Goal: Information Seeking & Learning: Check status

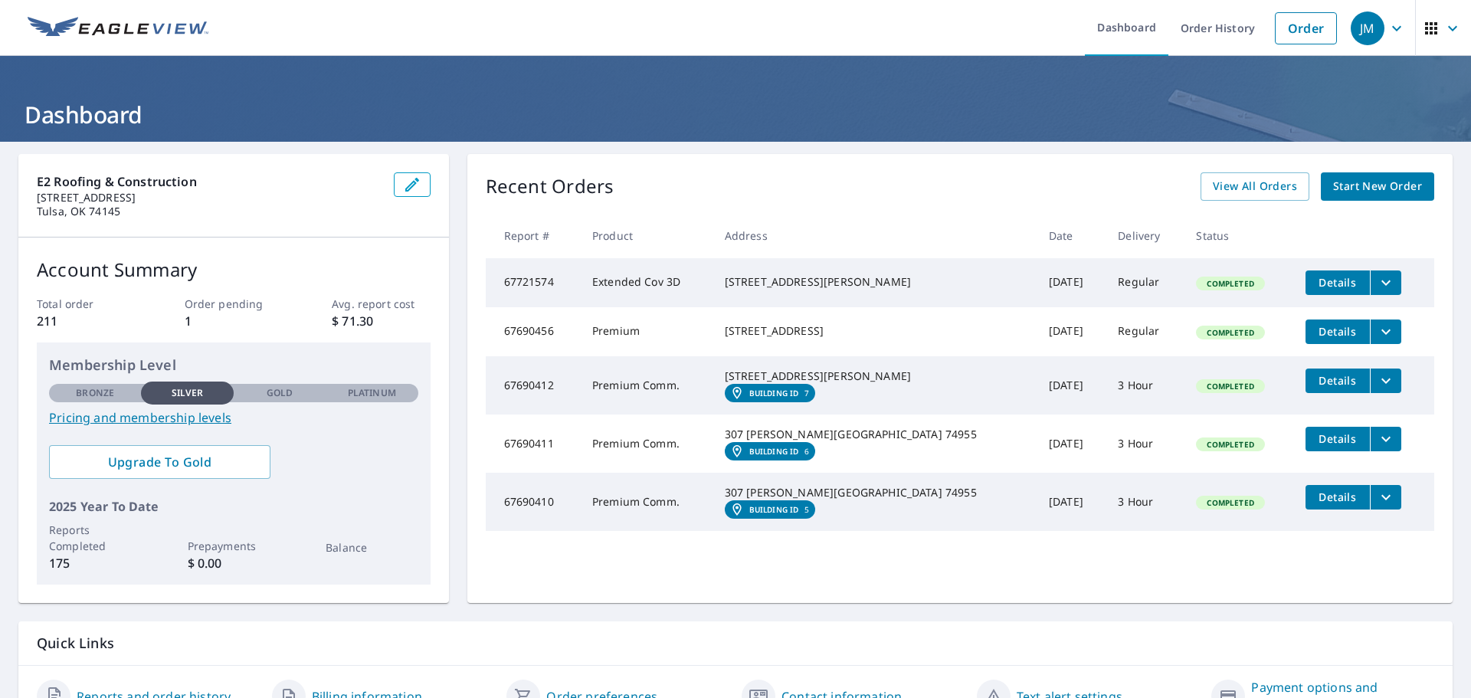
click at [1253, 191] on span "View All Orders" at bounding box center [1255, 186] width 84 height 19
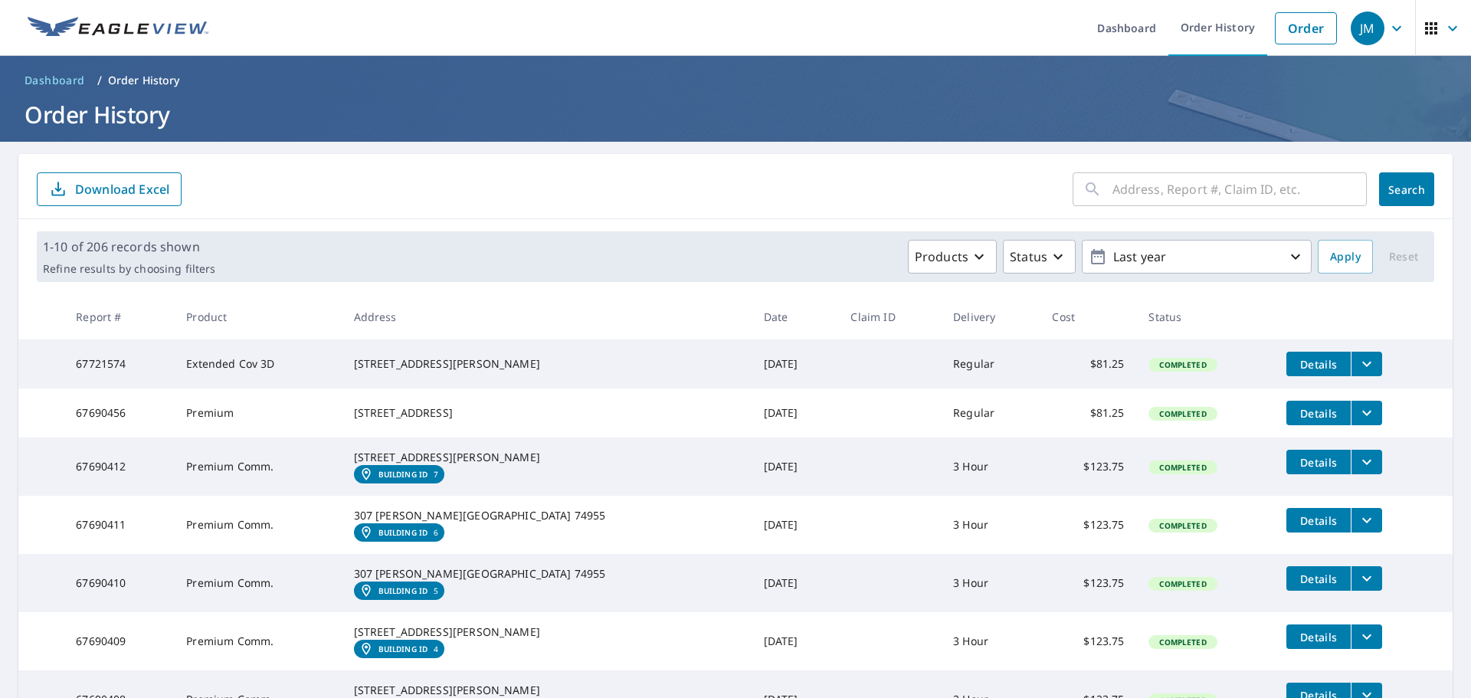
click at [1113, 187] on input "text" at bounding box center [1240, 189] width 254 height 43
paste input "473210"
type input "473210"
click button "Search" at bounding box center [1406, 189] width 55 height 34
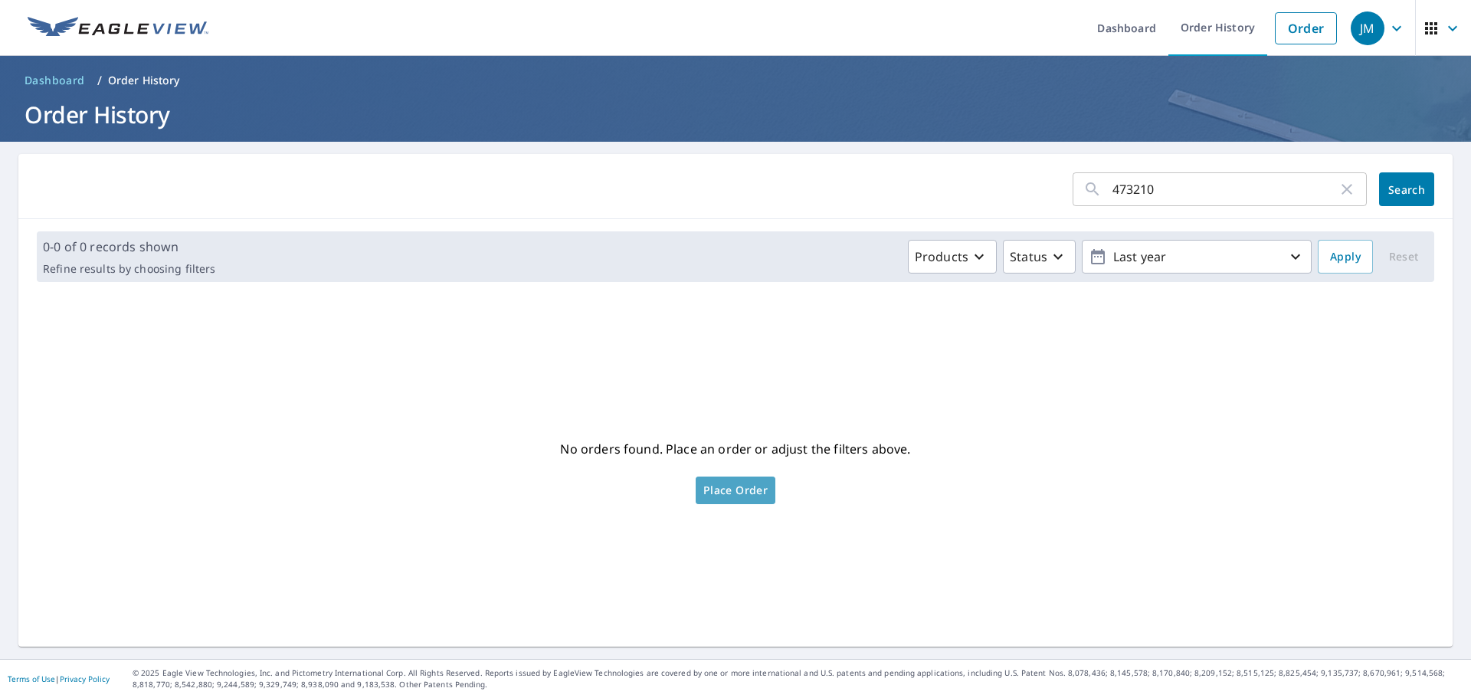
click at [708, 490] on span "Place Order" at bounding box center [736, 491] width 64 height 8
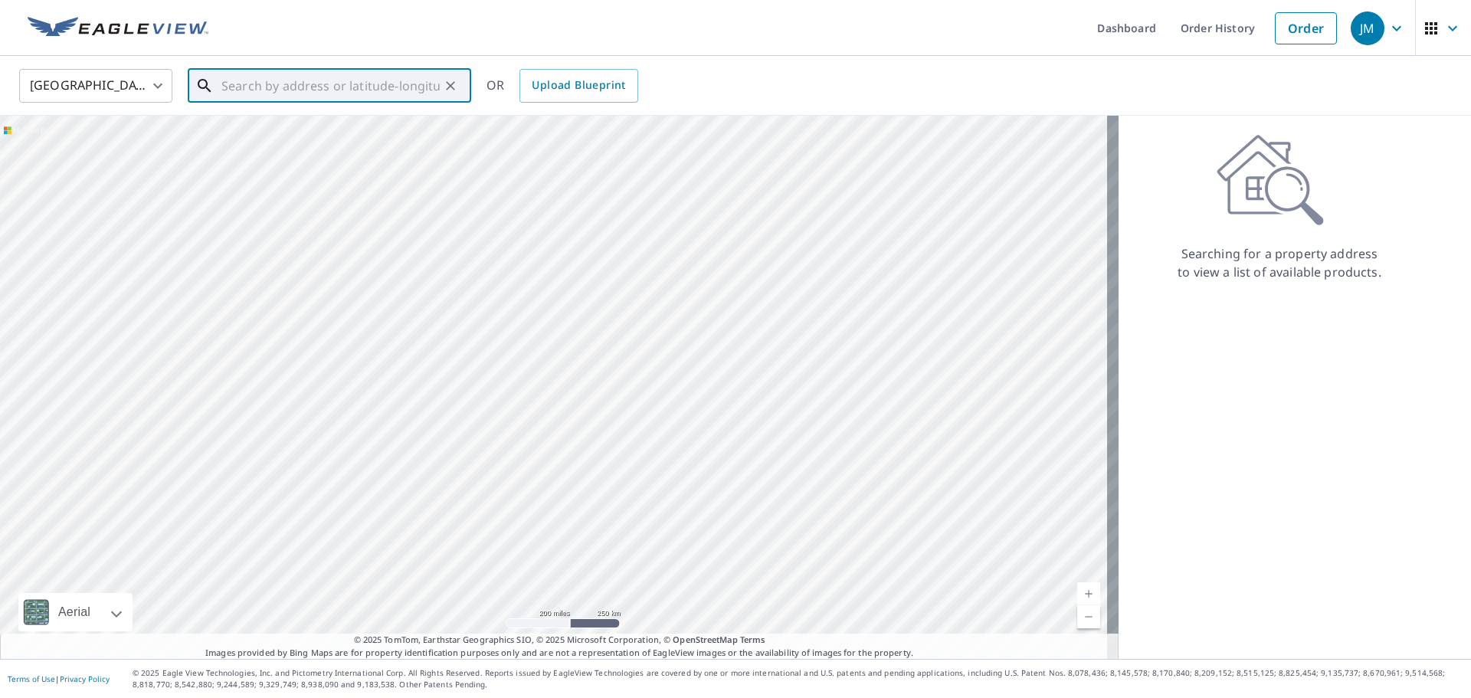
click at [298, 82] on input "text" at bounding box center [330, 85] width 218 height 43
click at [355, 142] on p "Muldrow, OK 74948" at bounding box center [338, 146] width 241 height 15
type input "473210 E 1040 Rd Muldrow, OK 74948"
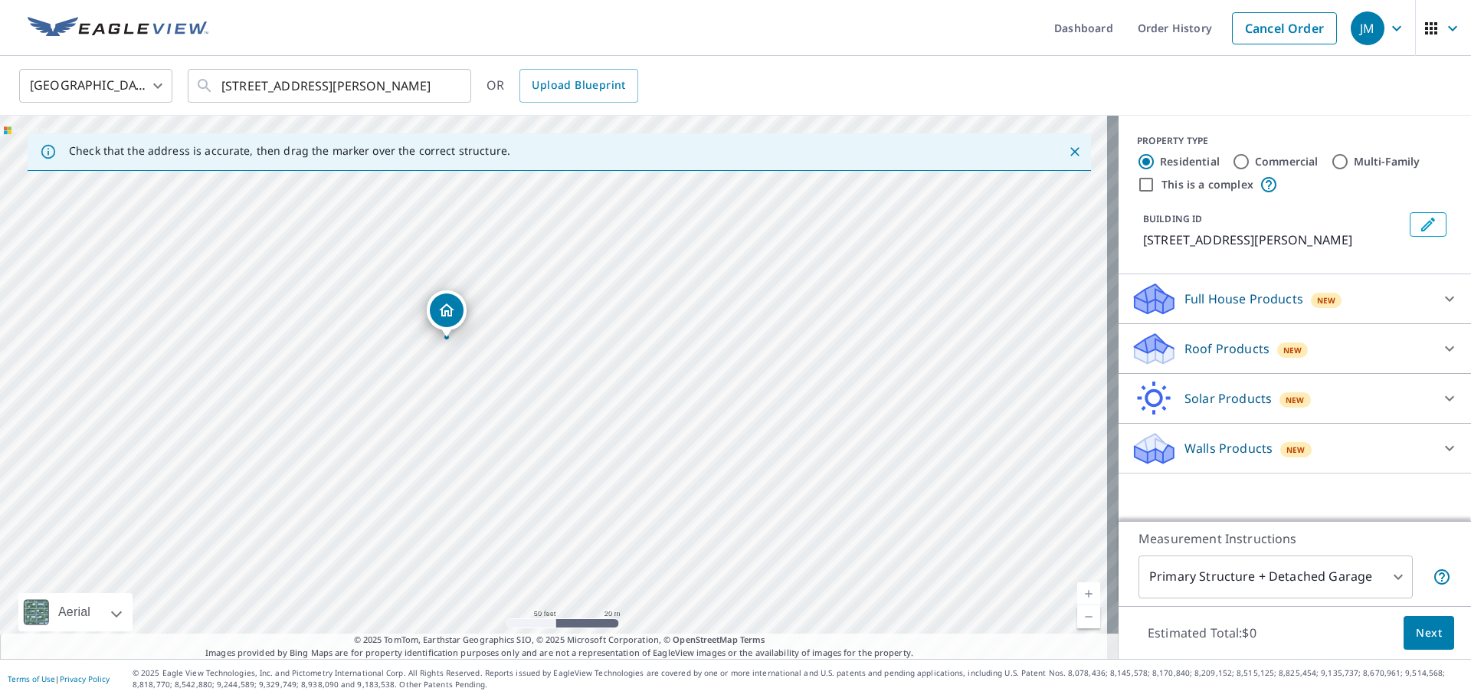
click at [1288, 25] on link "Cancel Order" at bounding box center [1284, 28] width 105 height 32
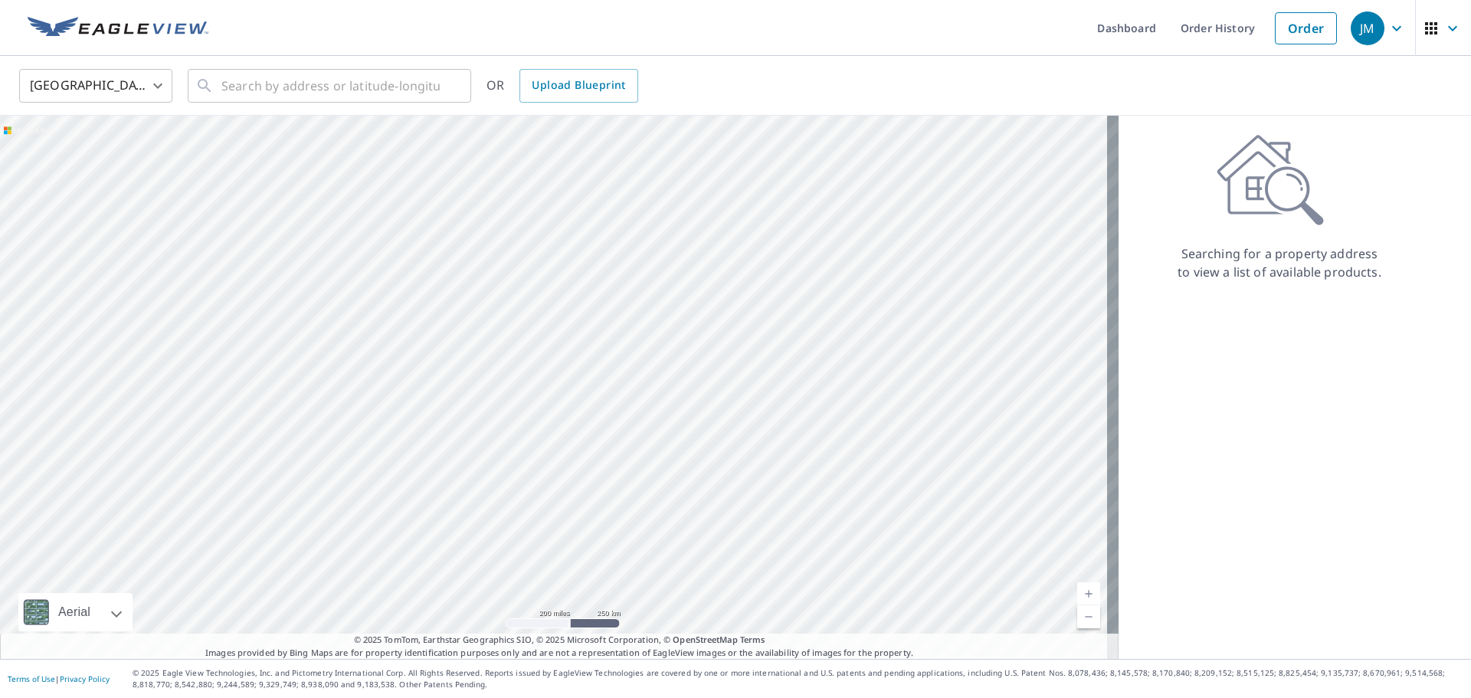
click at [1213, 48] on link "Order History" at bounding box center [1218, 28] width 99 height 56
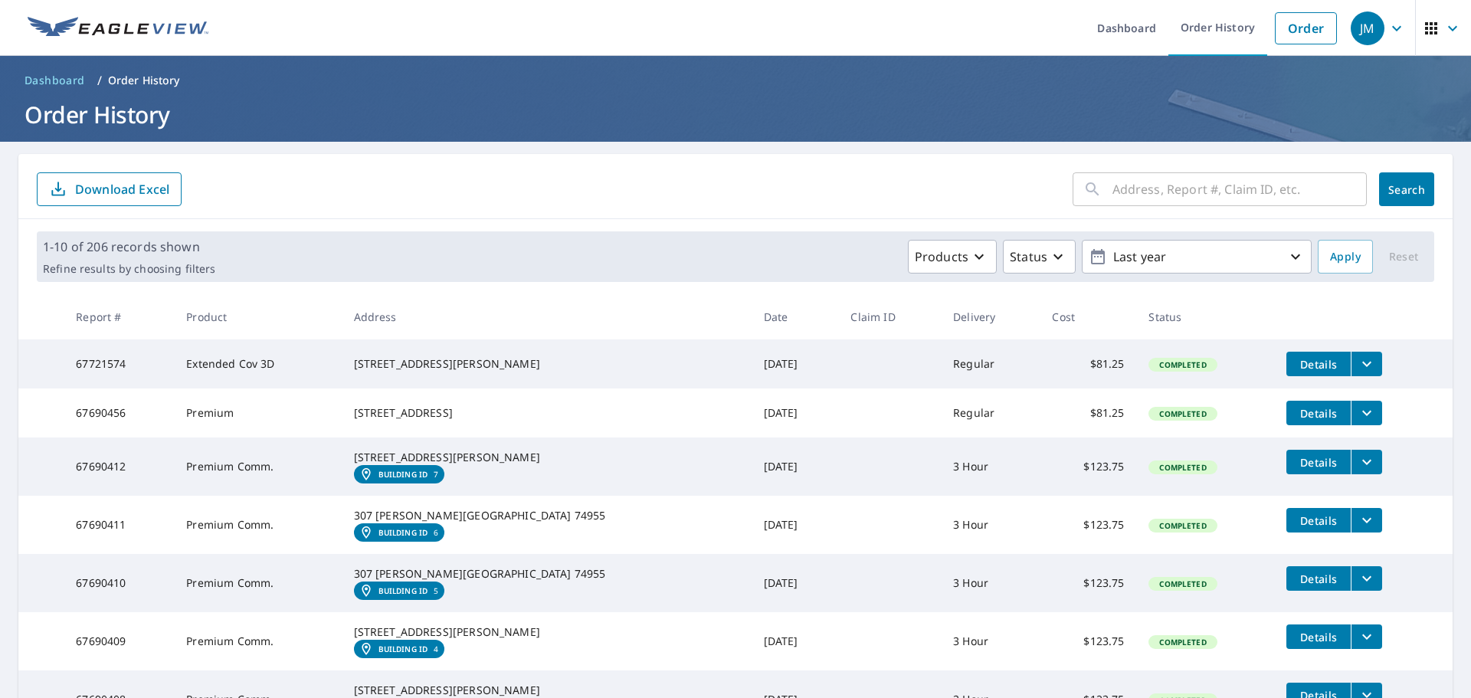
click at [1143, 198] on input "text" at bounding box center [1240, 189] width 254 height 43
type input "909"
click button "Search" at bounding box center [1406, 189] width 55 height 34
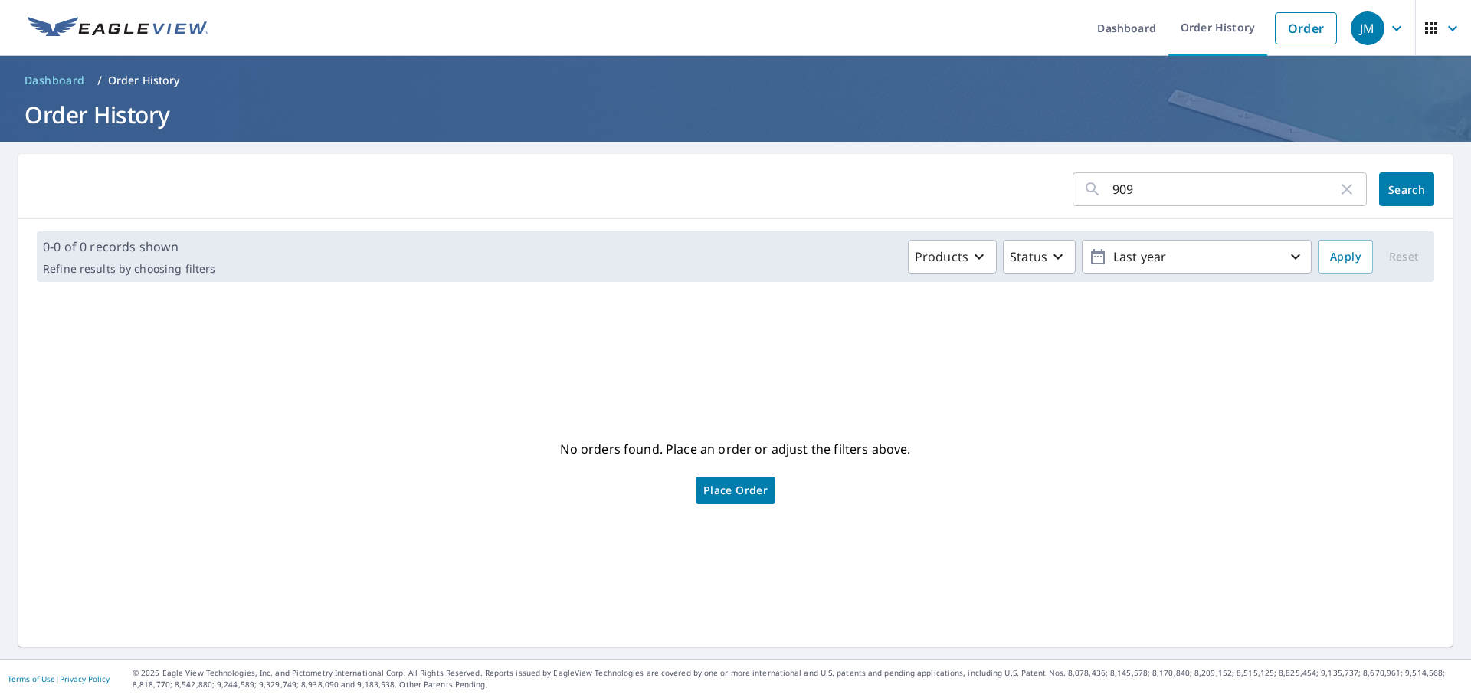
click at [743, 489] on span "Place Order" at bounding box center [736, 491] width 64 height 8
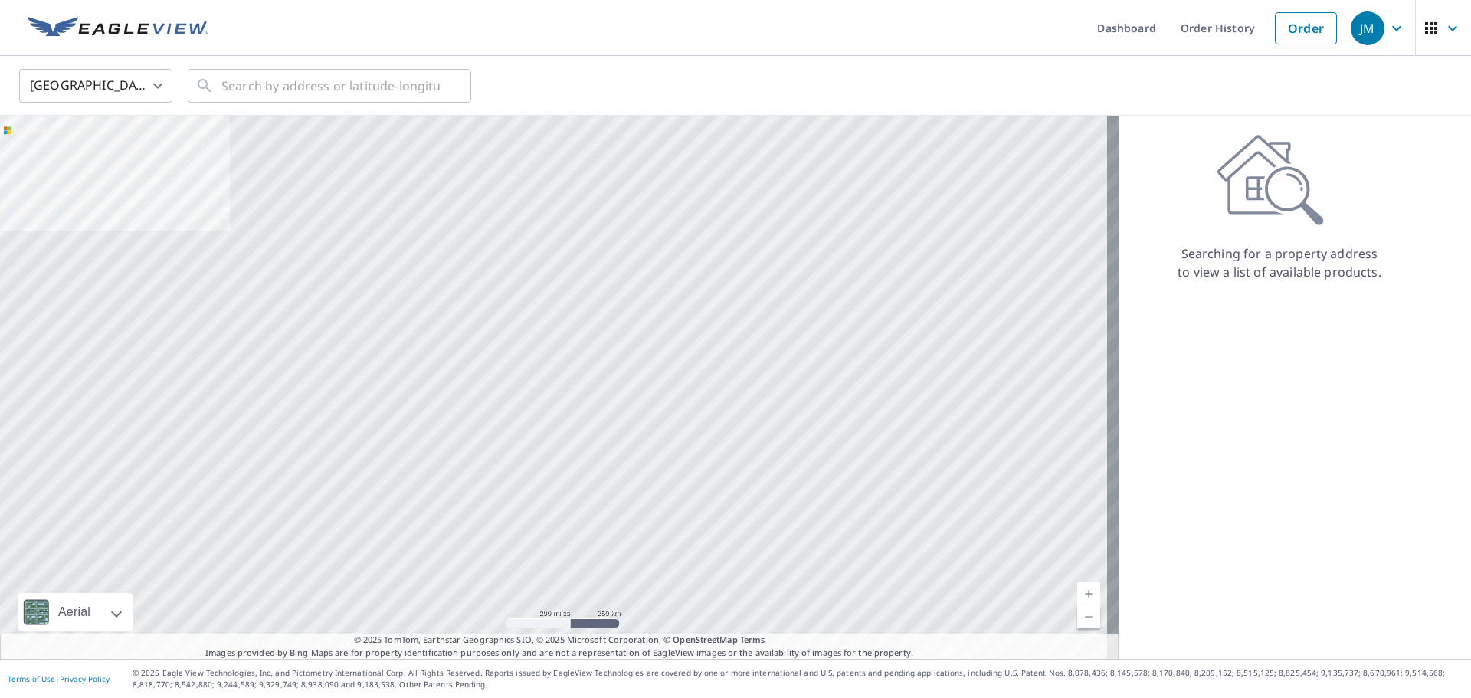
click at [1275, 34] on link "Order" at bounding box center [1306, 28] width 62 height 32
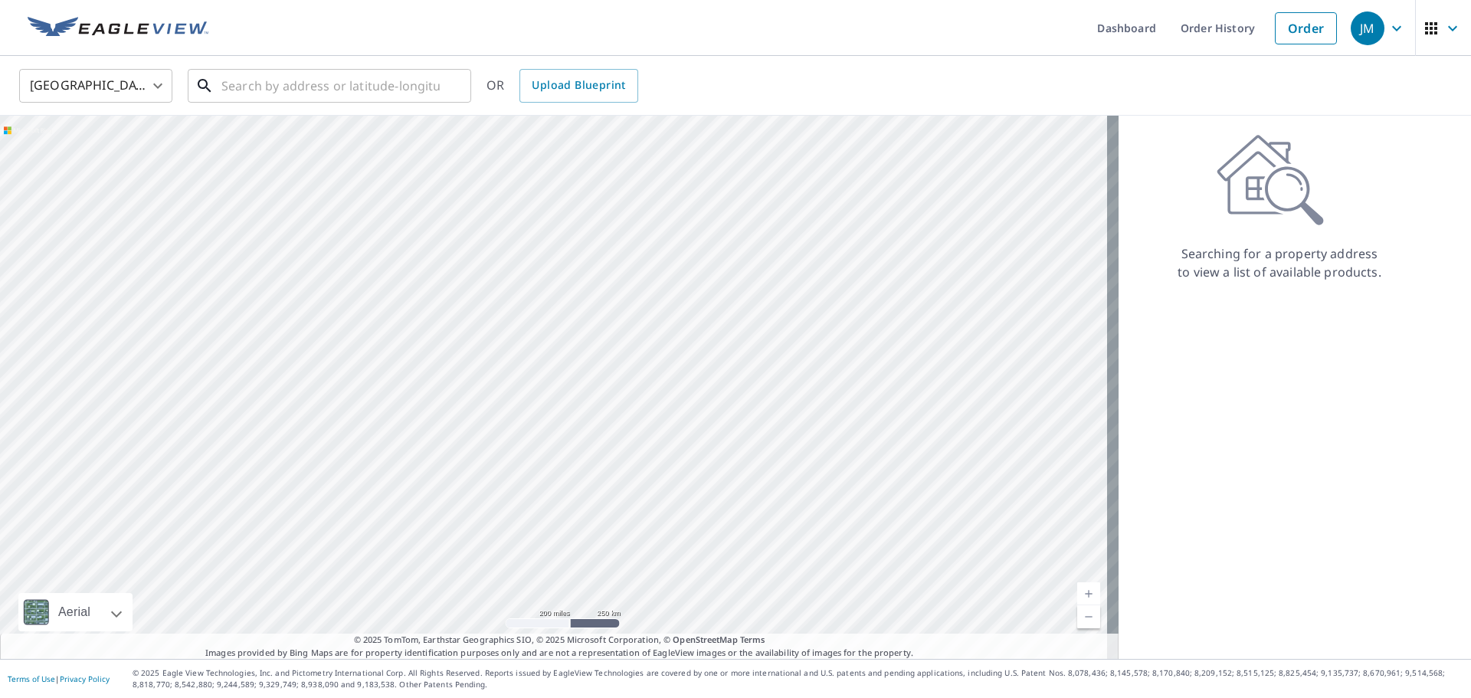
click at [297, 94] on input "text" at bounding box center [330, 85] width 218 height 43
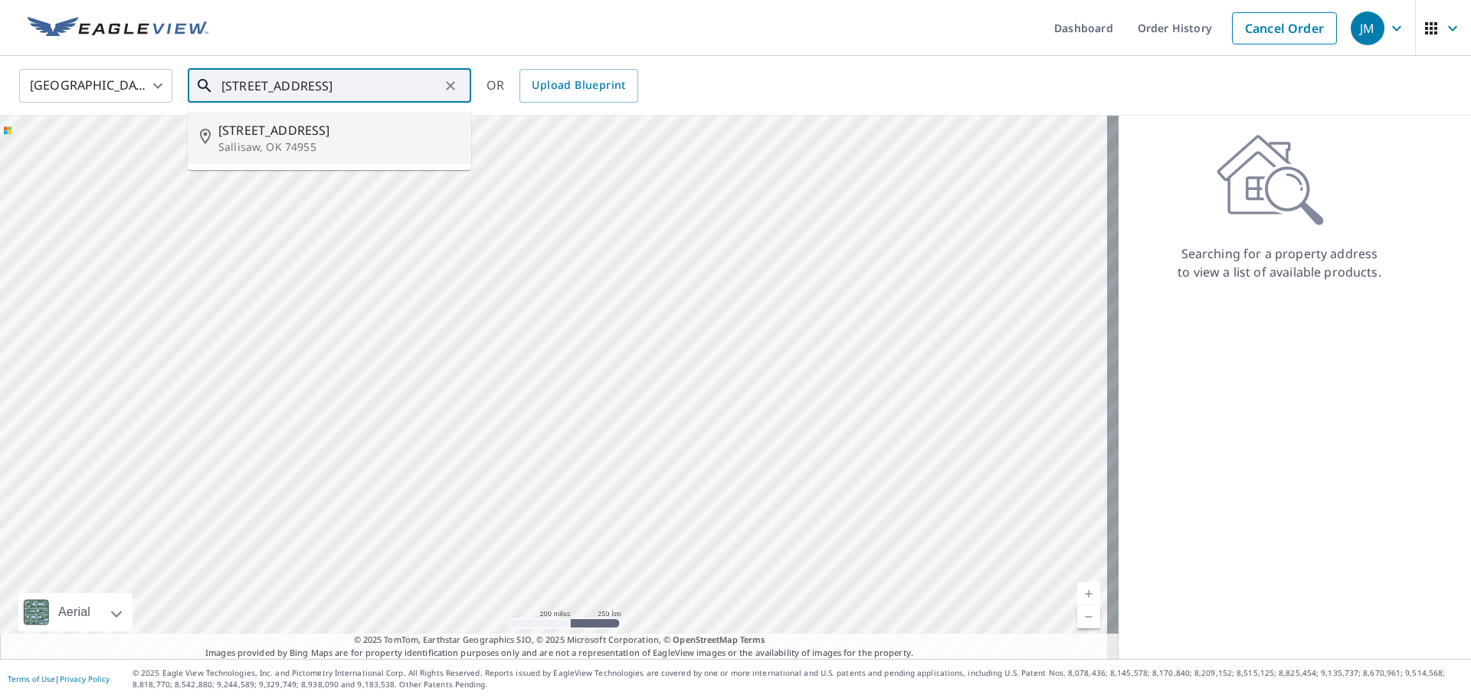
click at [306, 143] on p "Sallisaw, OK 74955" at bounding box center [338, 146] width 241 height 15
type input "909 N Pine St Sallisaw, OK 74955"
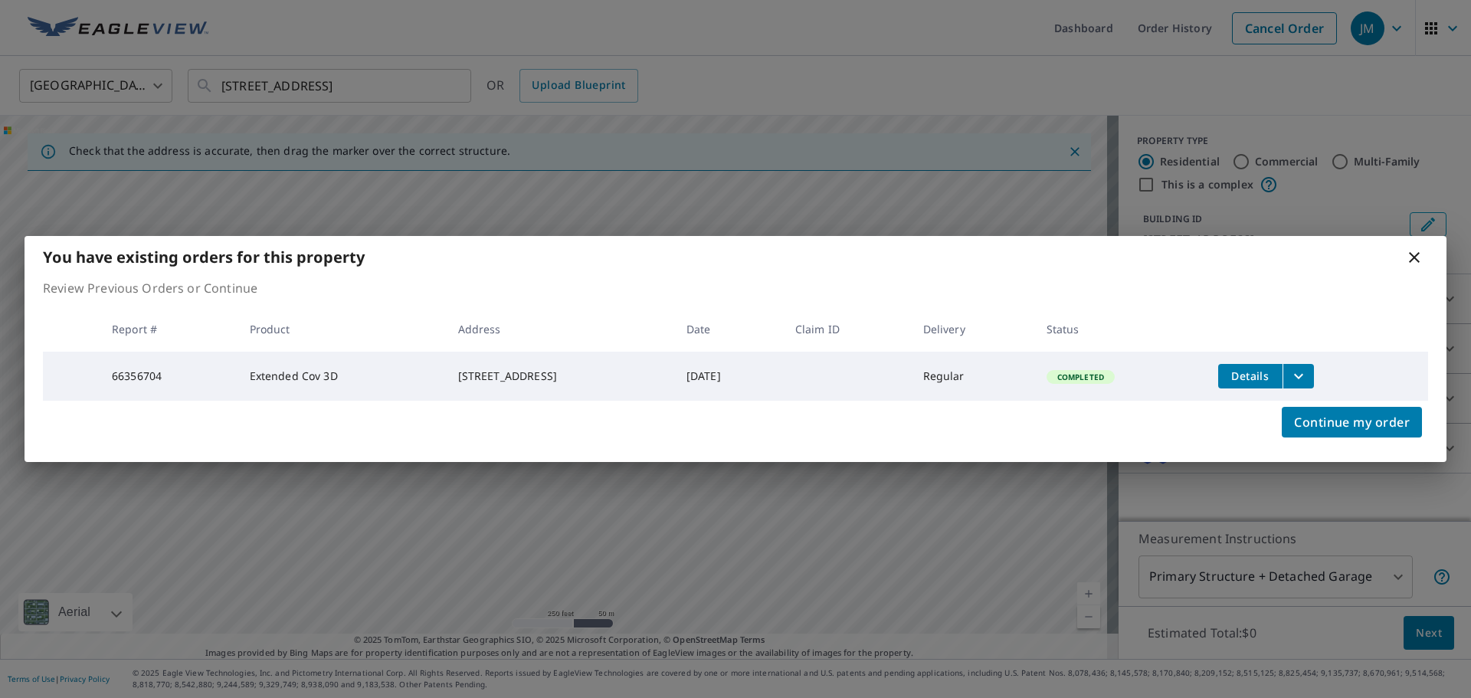
click at [1323, 429] on span "Continue my order" at bounding box center [1352, 422] width 116 height 21
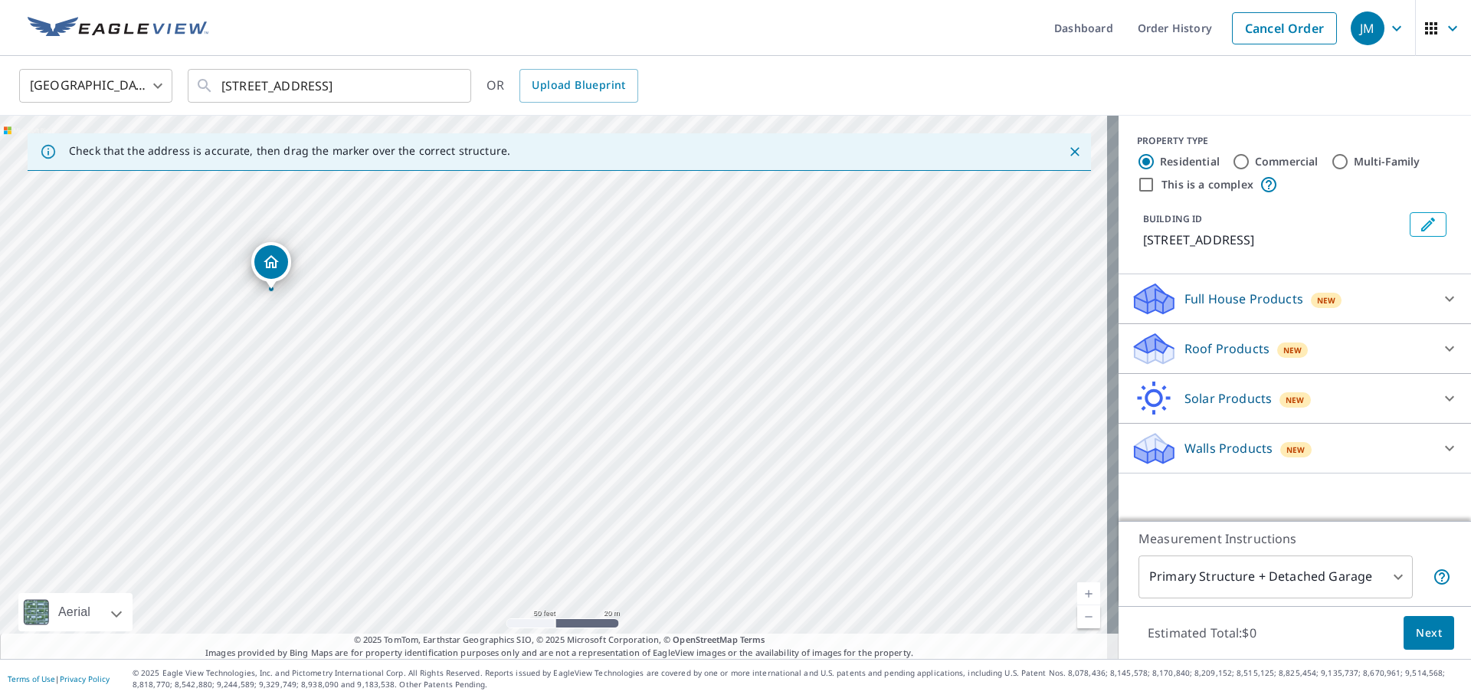
drag, startPoint x: 297, startPoint y: 250, endPoint x: 468, endPoint y: 463, distance: 273.1
click at [468, 463] on div "909 N Pine St Sallisaw, OK 74955" at bounding box center [559, 387] width 1119 height 543
drag, startPoint x: 305, startPoint y: 317, endPoint x: 458, endPoint y: 440, distance: 195.7
click at [458, 440] on div "909 N Pine St Sallisaw, OK 74955" at bounding box center [559, 387] width 1119 height 543
drag, startPoint x: 385, startPoint y: 342, endPoint x: 260, endPoint y: 285, distance: 137.9
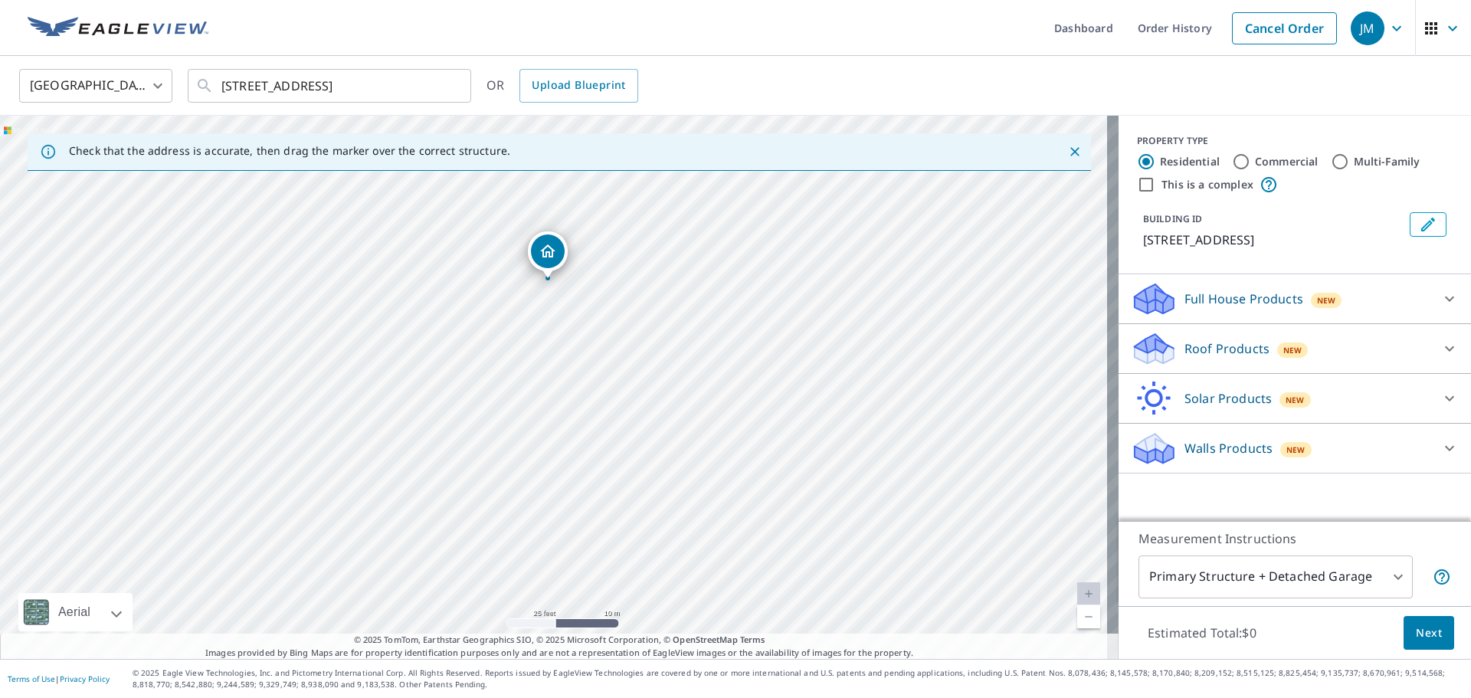
drag, startPoint x: 555, startPoint y: 313, endPoint x: 546, endPoint y: 243, distance: 70.2
drag, startPoint x: 565, startPoint y: 516, endPoint x: 531, endPoint y: 367, distance: 152.4
click at [531, 367] on div "989 N Pine St Sallisaw, OK 74955" at bounding box center [559, 387] width 1119 height 543
click at [1447, 346] on icon at bounding box center [1450, 348] width 18 height 18
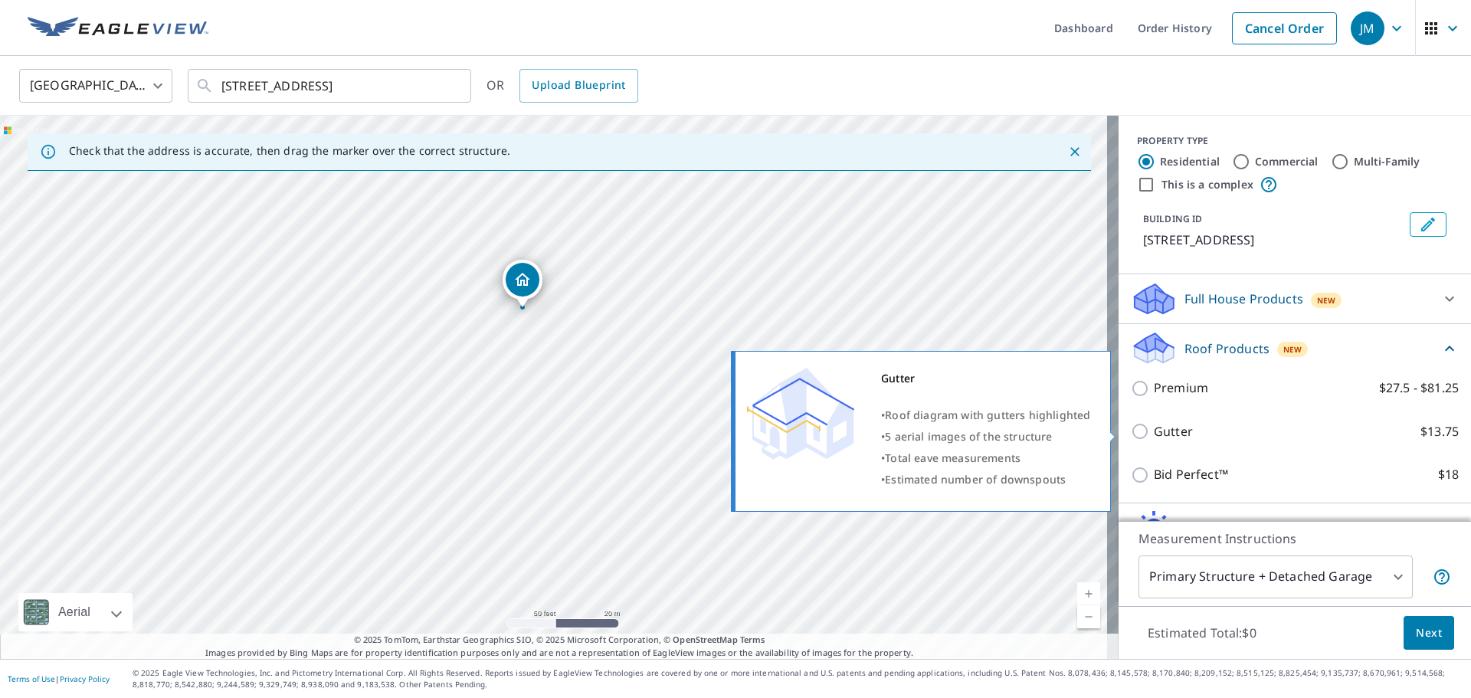
click at [1136, 438] on input "Gutter $13.75" at bounding box center [1142, 431] width 23 height 18
checkbox input "true"
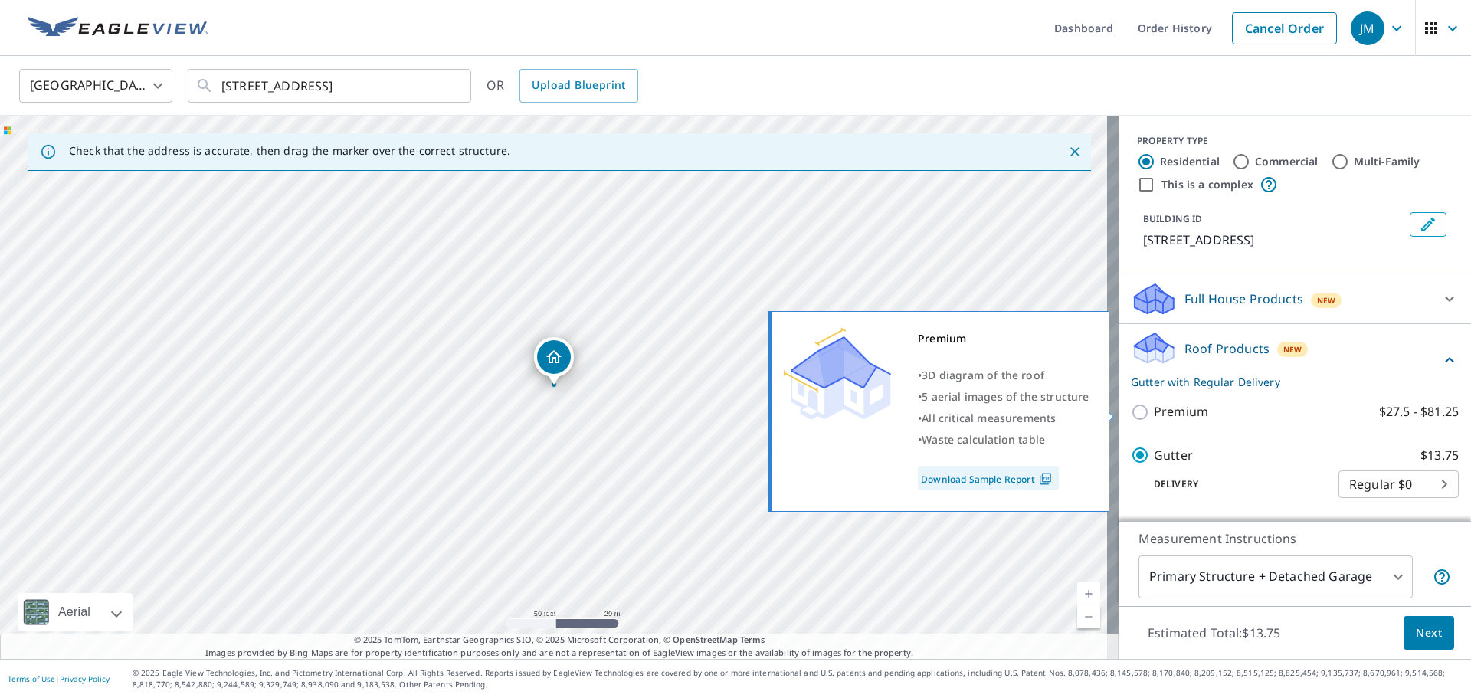
click at [1141, 416] on input "Premium $27.5 - $81.25" at bounding box center [1142, 412] width 23 height 18
checkbox input "true"
checkbox input "false"
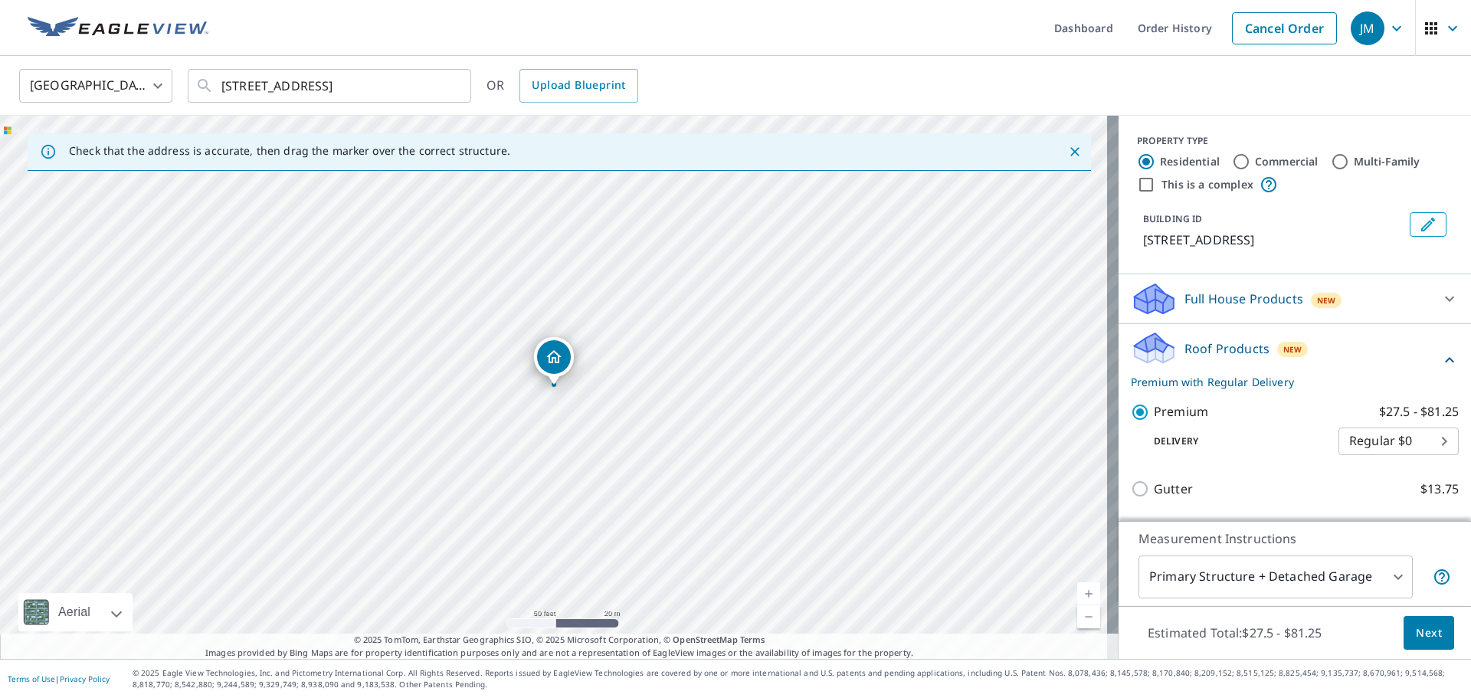
click at [1404, 626] on button "Next" at bounding box center [1429, 633] width 51 height 34
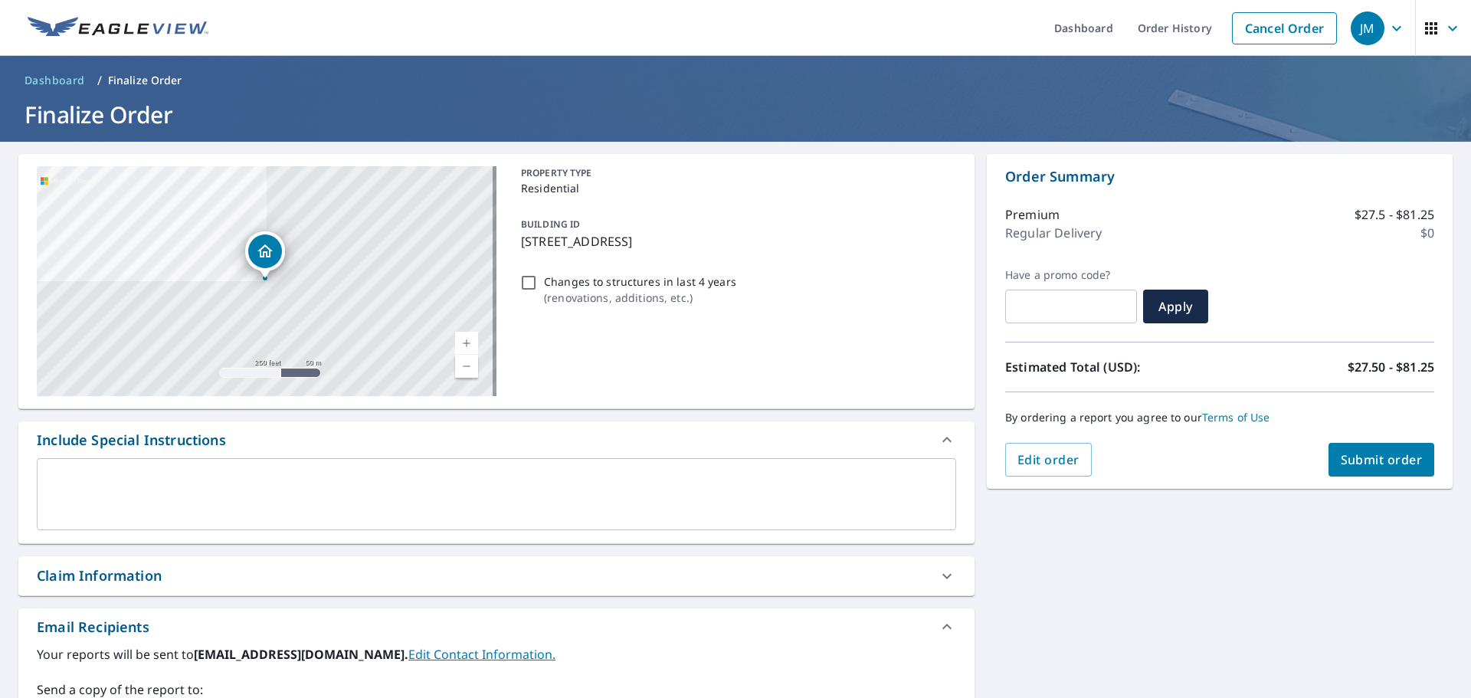
drag, startPoint x: 519, startPoint y: 245, endPoint x: 672, endPoint y: 250, distance: 153.3
click at [672, 250] on p "989 N Pine St, Sallisaw, OK, 74955" at bounding box center [735, 241] width 429 height 18
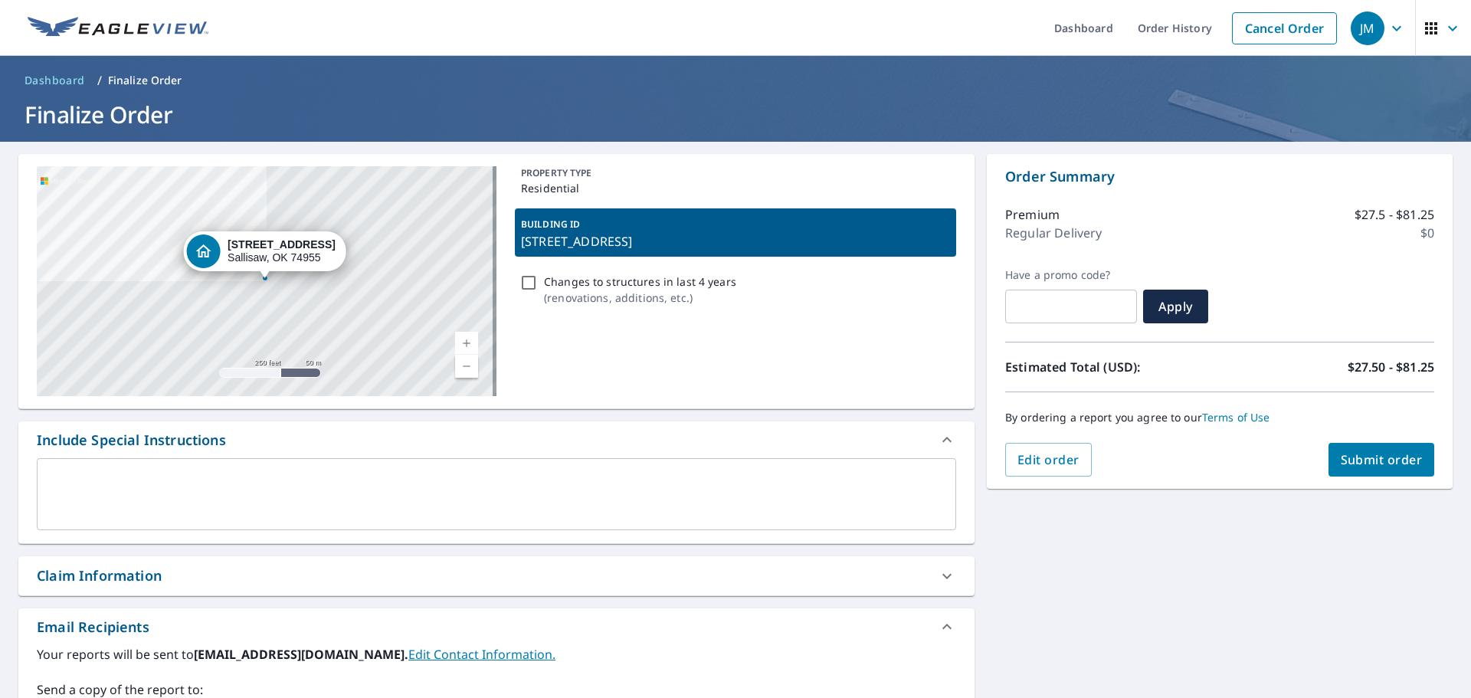
click at [299, 335] on div "989 N Pine St Sallisaw, OK 74955" at bounding box center [267, 281] width 460 height 230
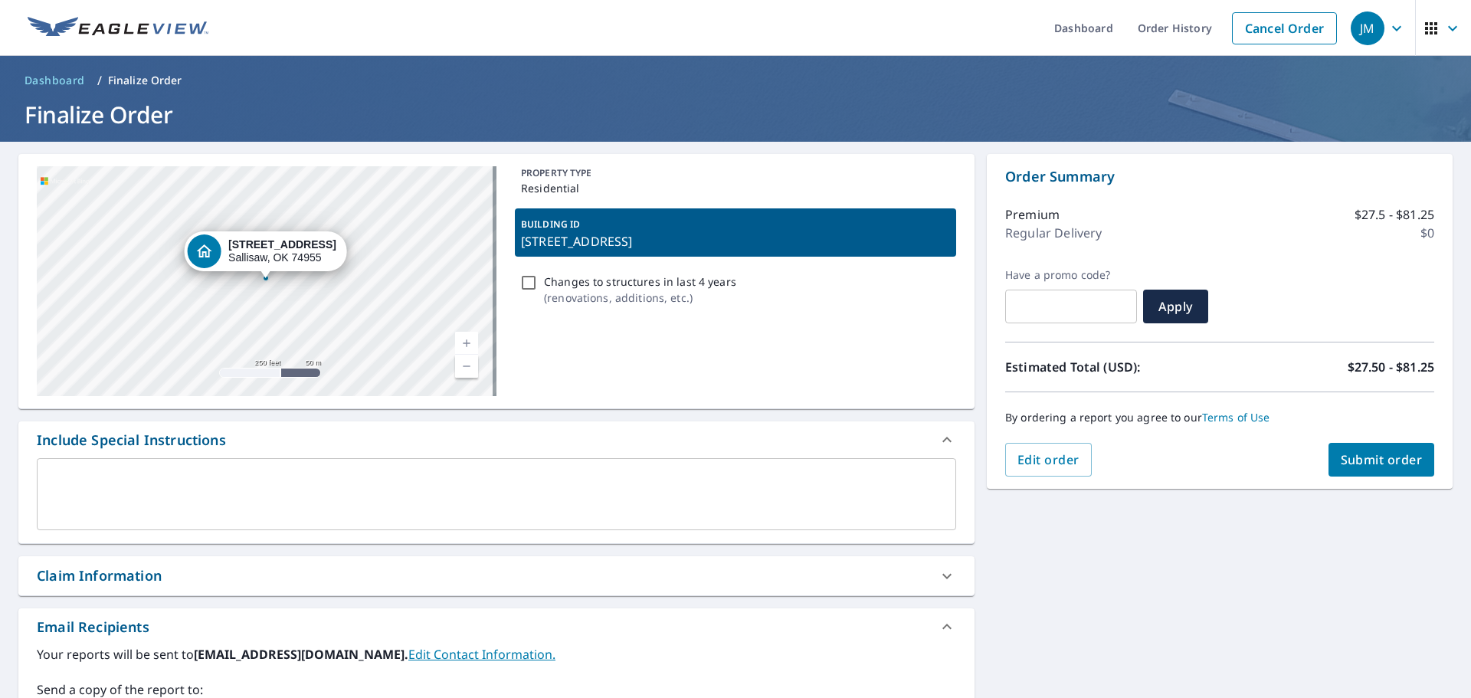
click at [618, 344] on div "PROPERTY TYPE Residential BUILDING ID 989 N Pine St, Sallisaw, OK, 74955 Change…" at bounding box center [735, 281] width 441 height 230
checkbox input "true"
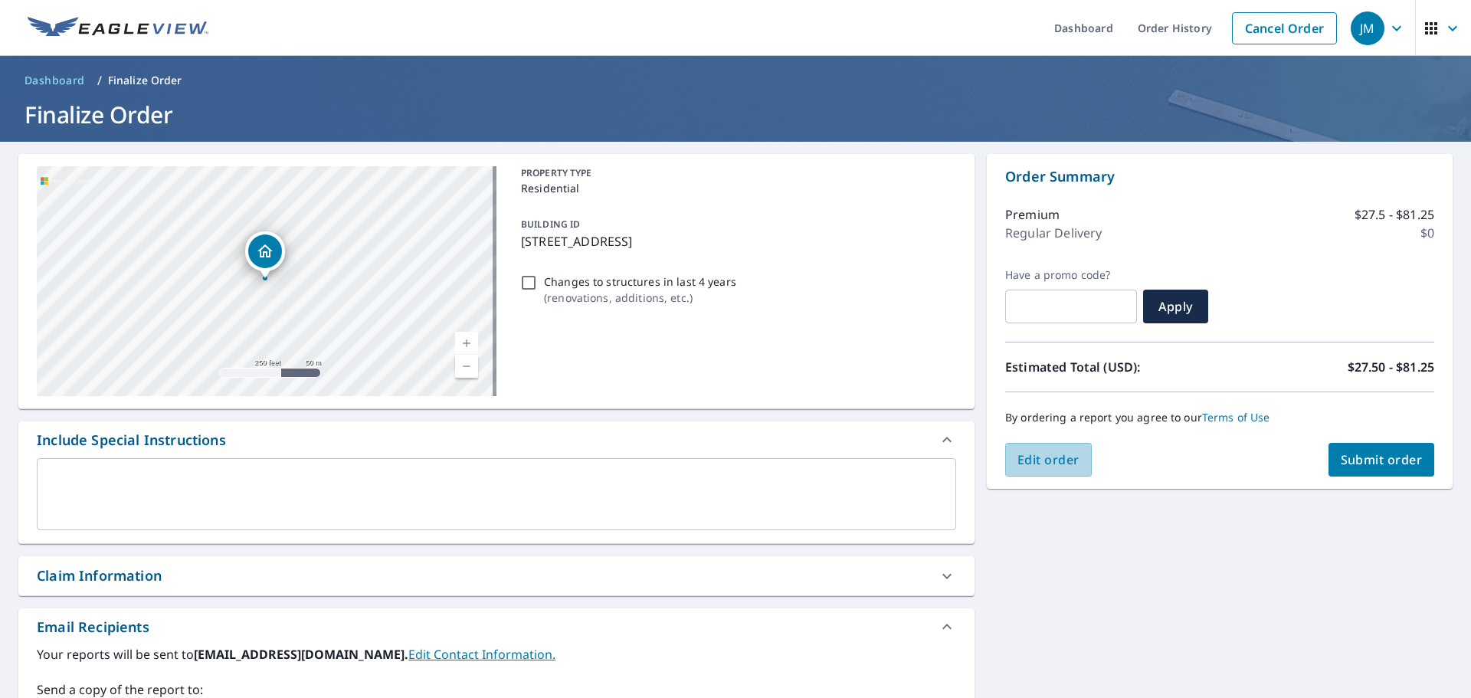
click at [1027, 454] on span "Edit order" at bounding box center [1049, 459] width 62 height 17
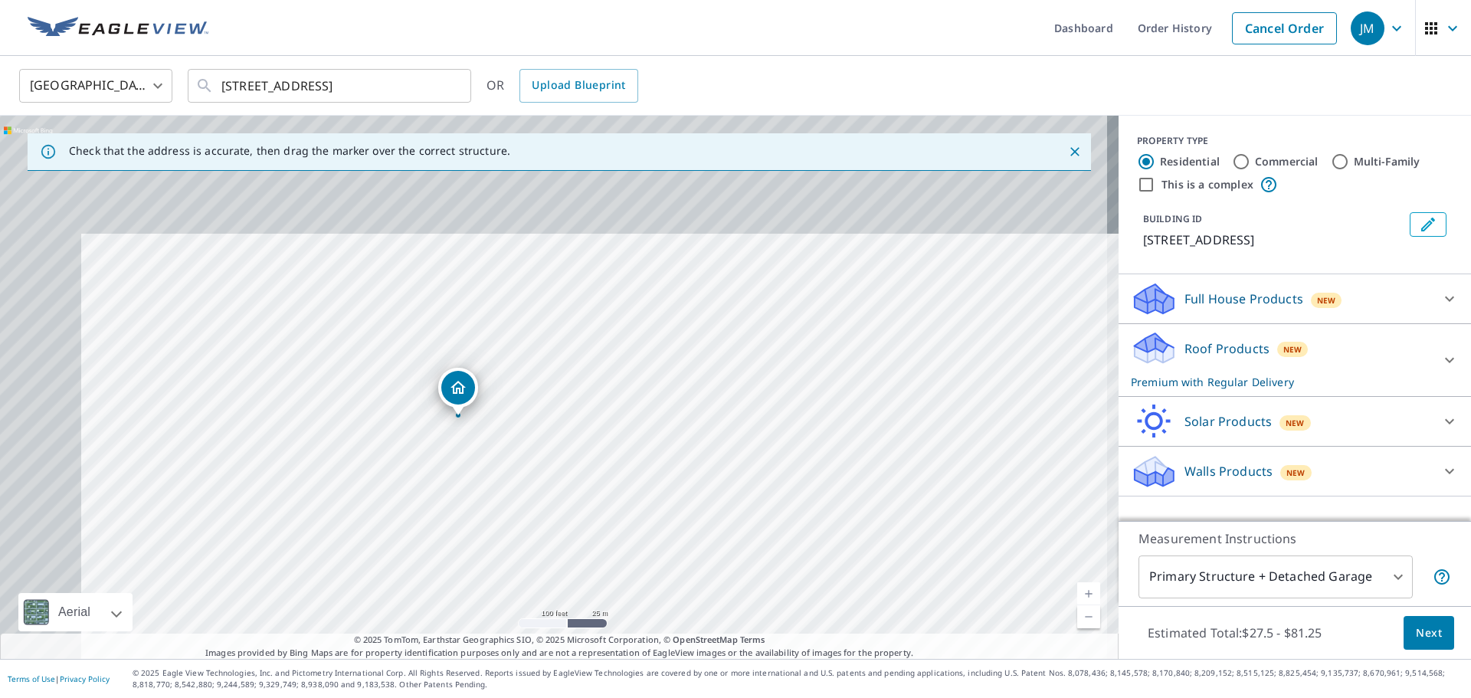
drag, startPoint x: 409, startPoint y: 295, endPoint x: 541, endPoint y: 485, distance: 231.3
click at [541, 485] on div "989 N Pine St Sallisaw, OK 74955" at bounding box center [559, 387] width 1119 height 543
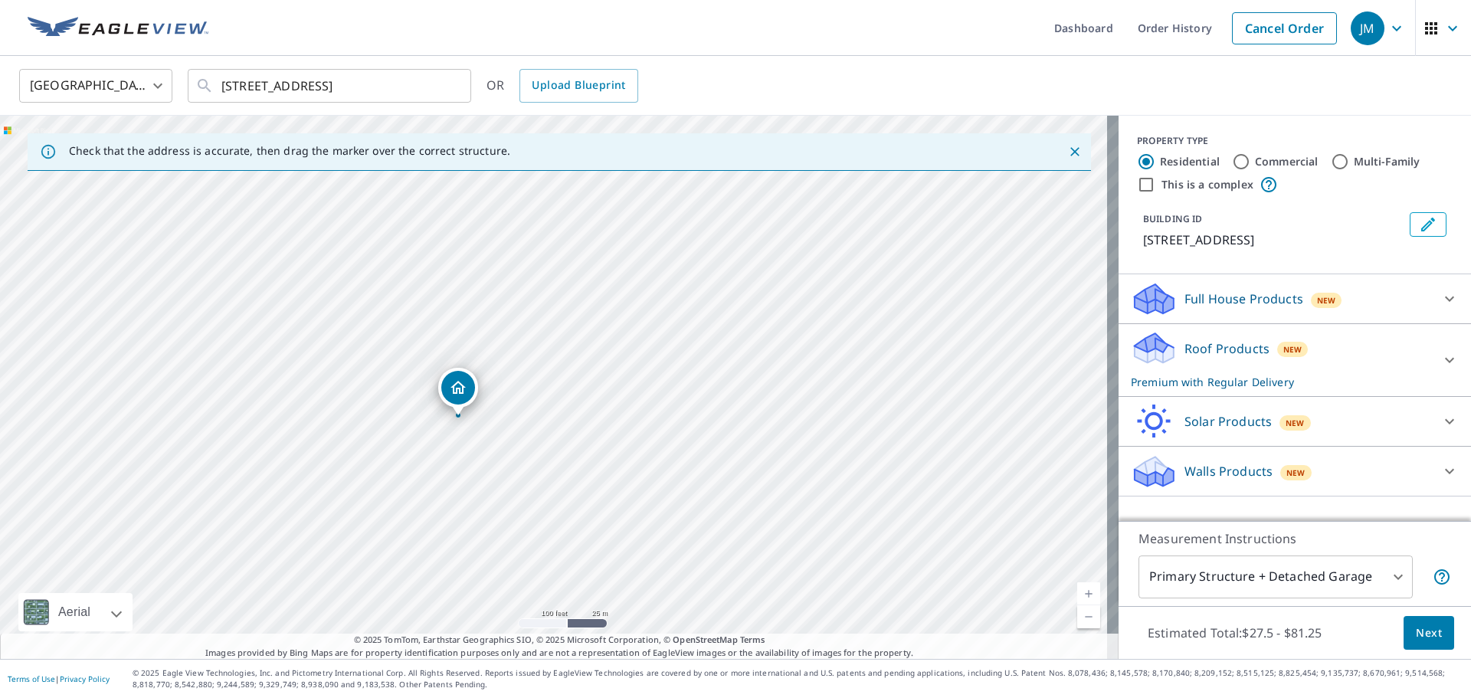
click at [1232, 27] on link "Cancel Order" at bounding box center [1284, 28] width 105 height 32
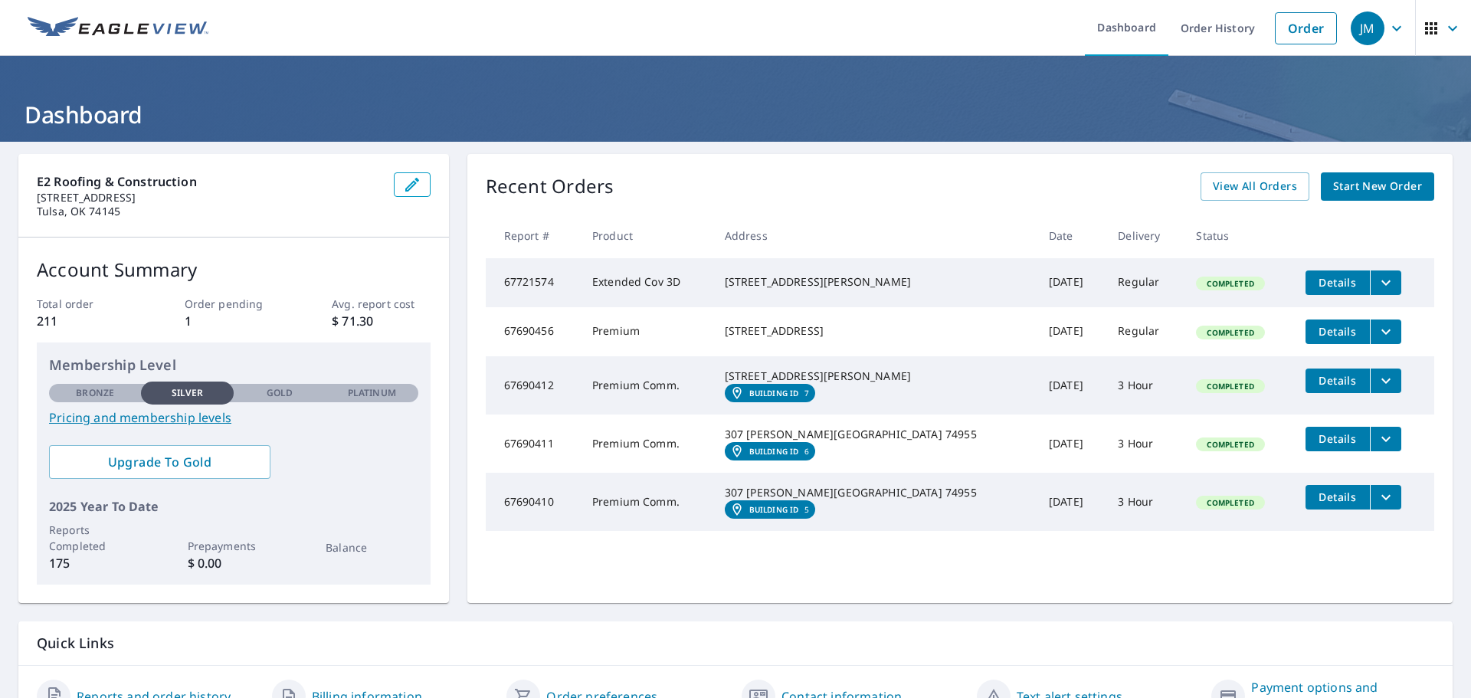
click at [1207, 47] on link "Order History" at bounding box center [1218, 28] width 99 height 56
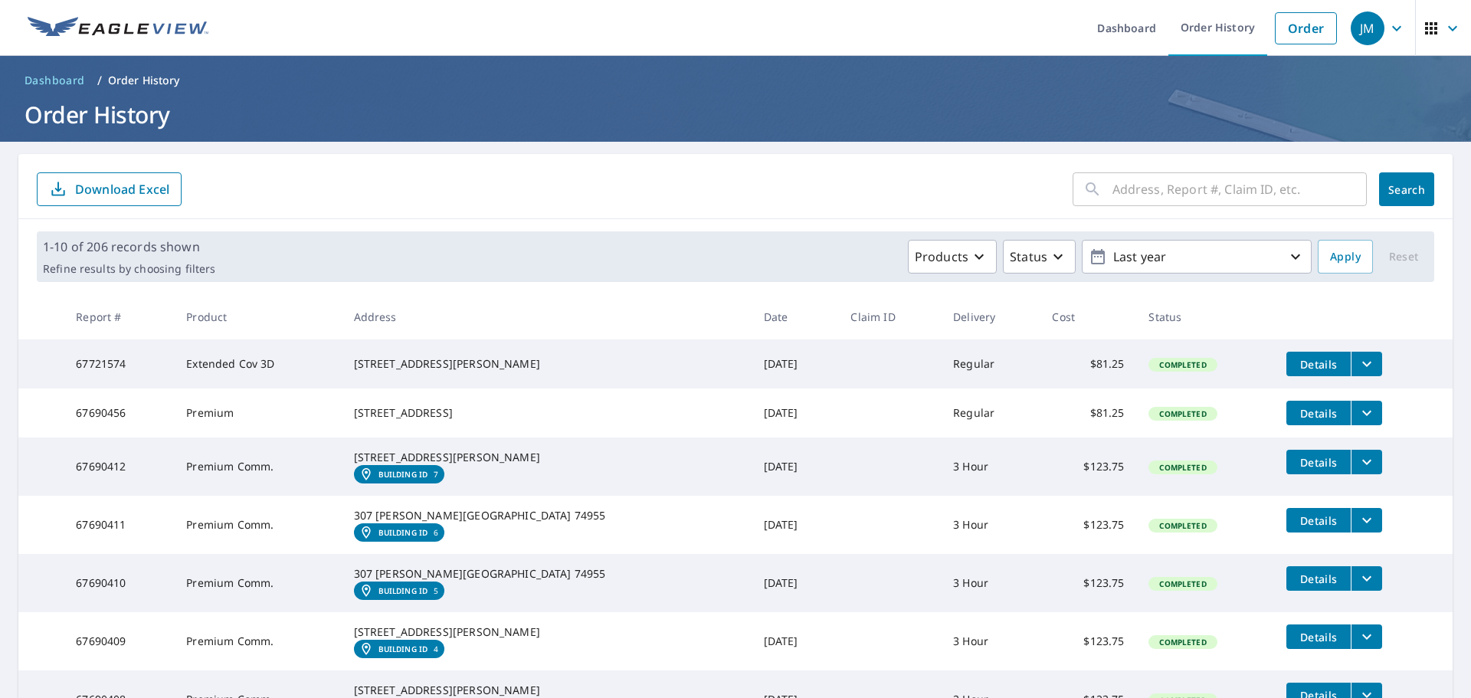
click at [1176, 202] on input "text" at bounding box center [1240, 189] width 254 height 43
type input "pinto"
click button "Search" at bounding box center [1406, 189] width 55 height 34
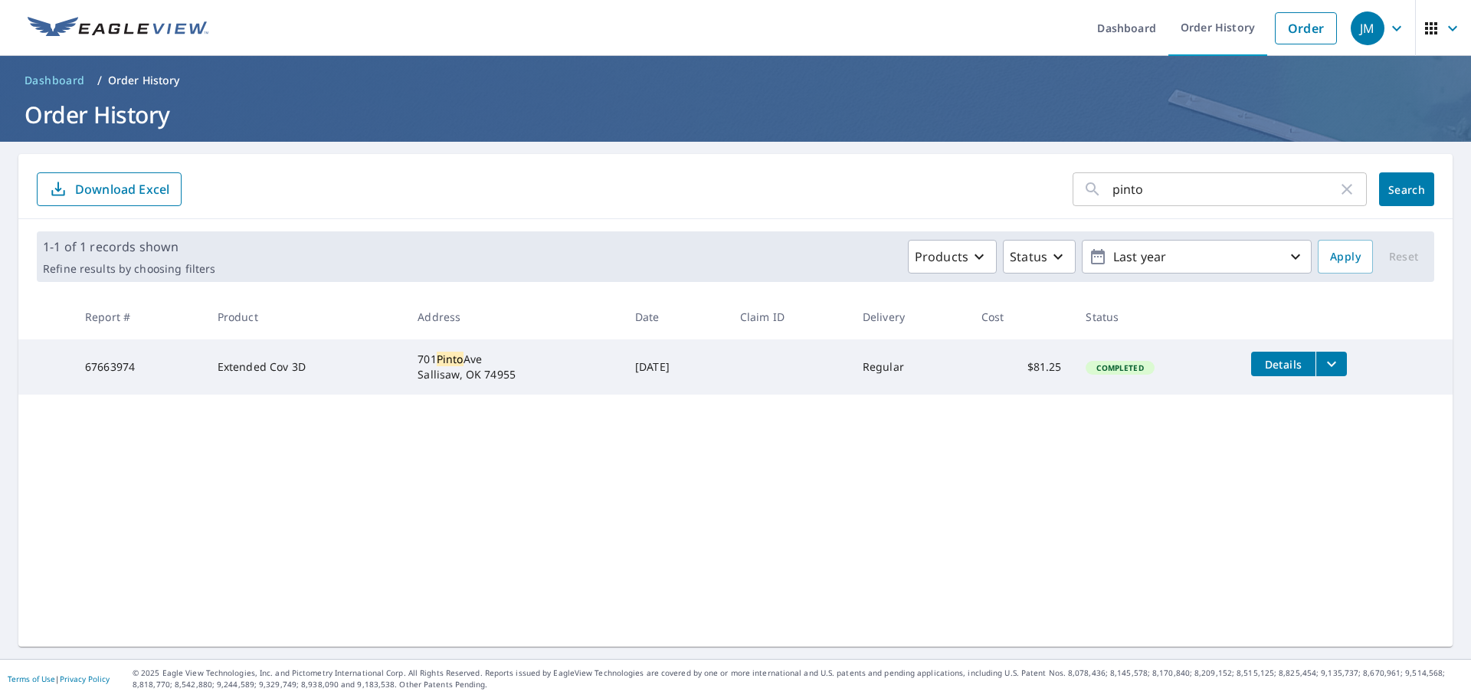
click at [1323, 369] on icon "filesDropdownBtn-67663974" at bounding box center [1332, 364] width 18 height 18
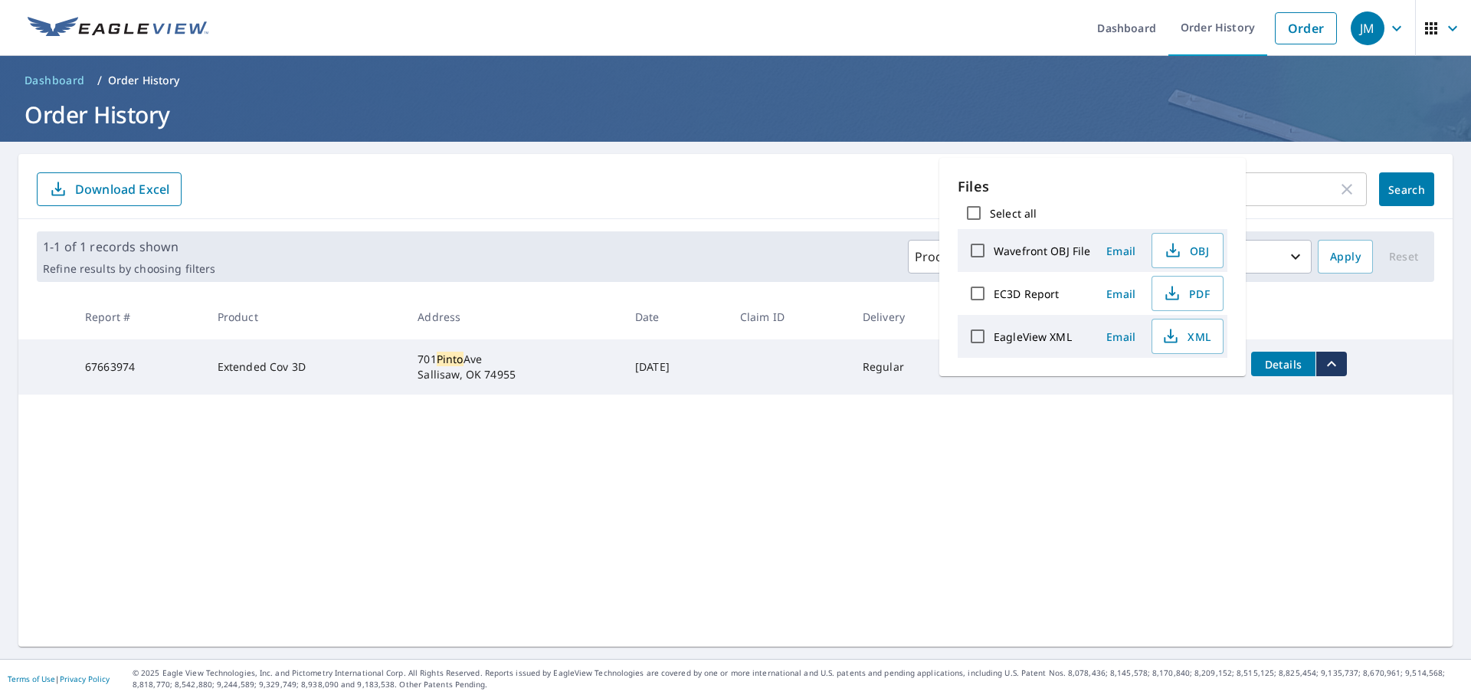
click at [1199, 294] on span "PDF" at bounding box center [1186, 293] width 49 height 18
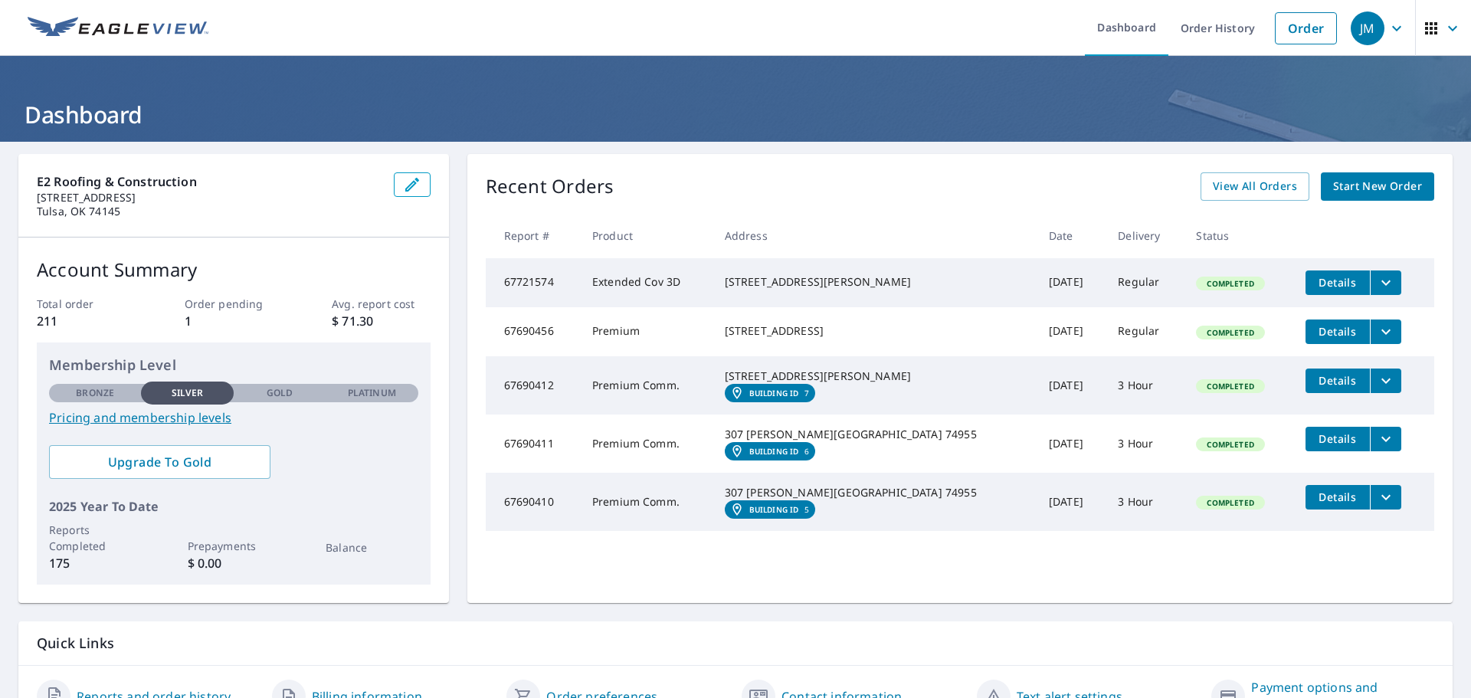
click at [1234, 176] on link "View All Orders" at bounding box center [1255, 186] width 109 height 28
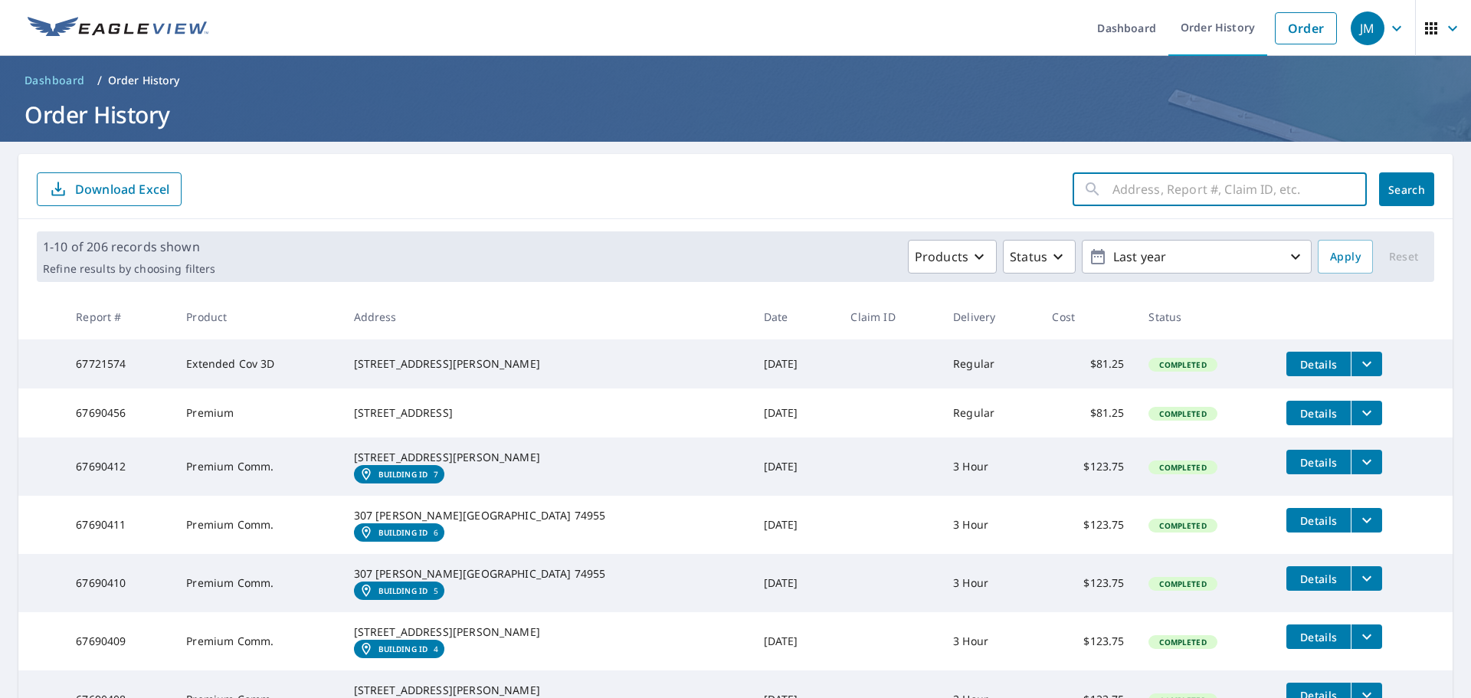
click at [1113, 182] on input "text" at bounding box center [1240, 189] width 254 height 43
type input "3 int"
click button "Search" at bounding box center [1406, 189] width 55 height 34
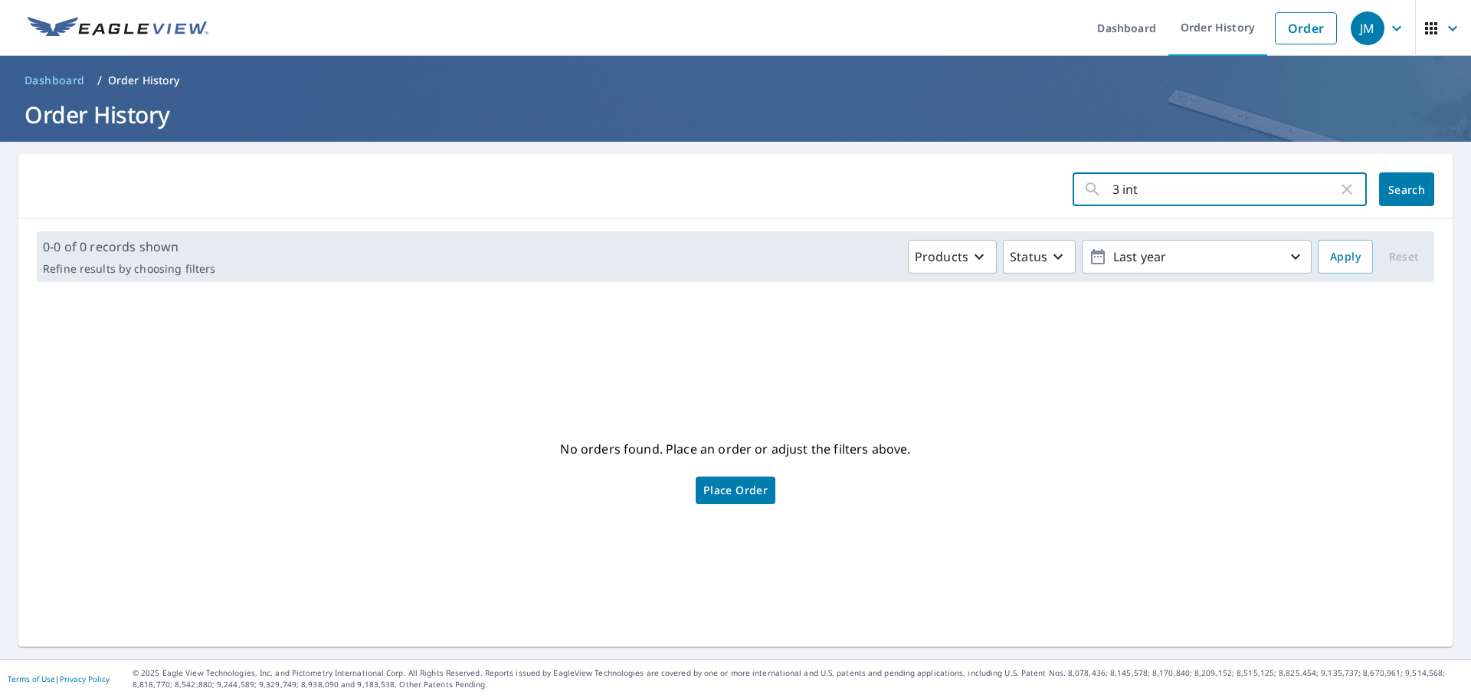
click at [1205, 192] on input "3 int" at bounding box center [1225, 189] width 225 height 43
type input "3"
type input "938"
click button "Search" at bounding box center [1406, 189] width 55 height 34
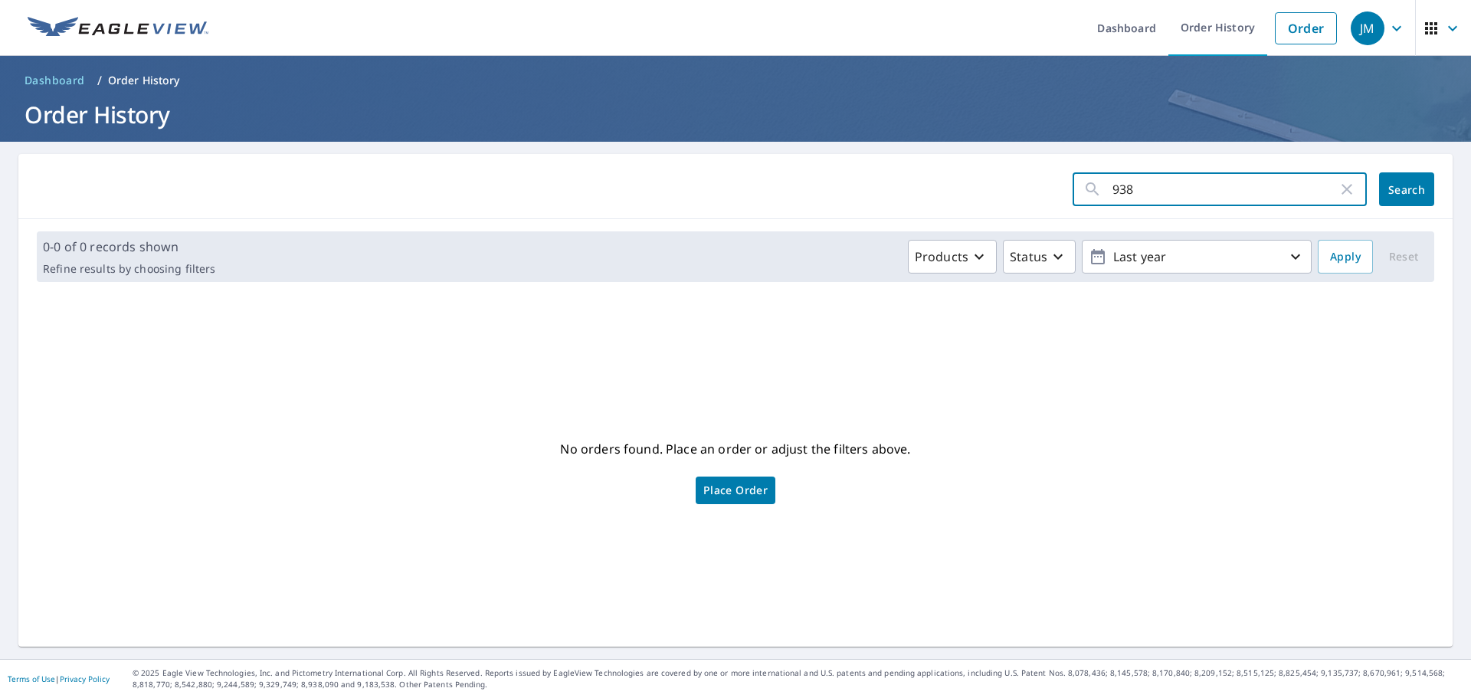
drag, startPoint x: 1155, startPoint y: 187, endPoint x: 801, endPoint y: 183, distance: 354.1
click at [786, 186] on form "938 ​ Search" at bounding box center [736, 189] width 1398 height 34
click at [1225, 26] on link "Order History" at bounding box center [1218, 28] width 99 height 56
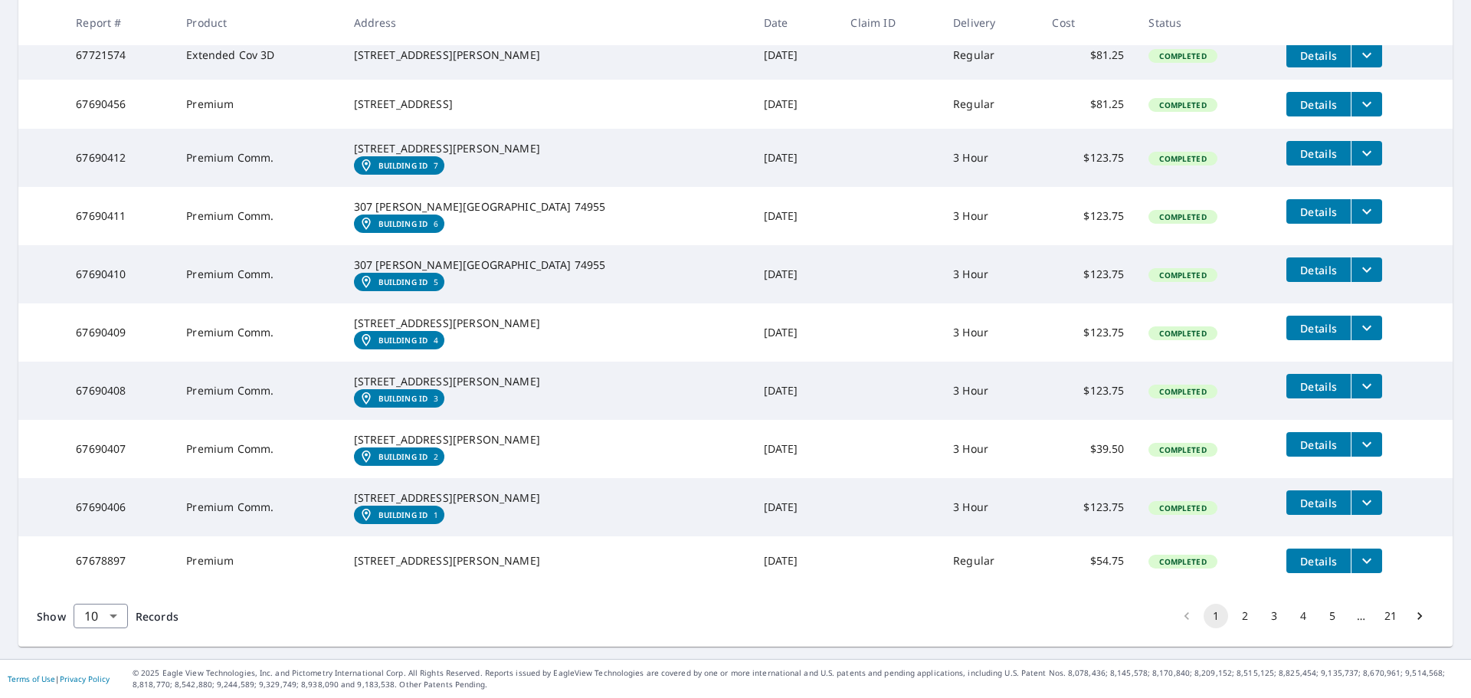
scroll to position [435, 0]
click at [103, 615] on body "JM JM Dashboard Order History Order JM Dashboard / Order History Order History …" at bounding box center [735, 349] width 1471 height 698
click at [93, 662] on li "100" at bounding box center [100, 666] width 54 height 28
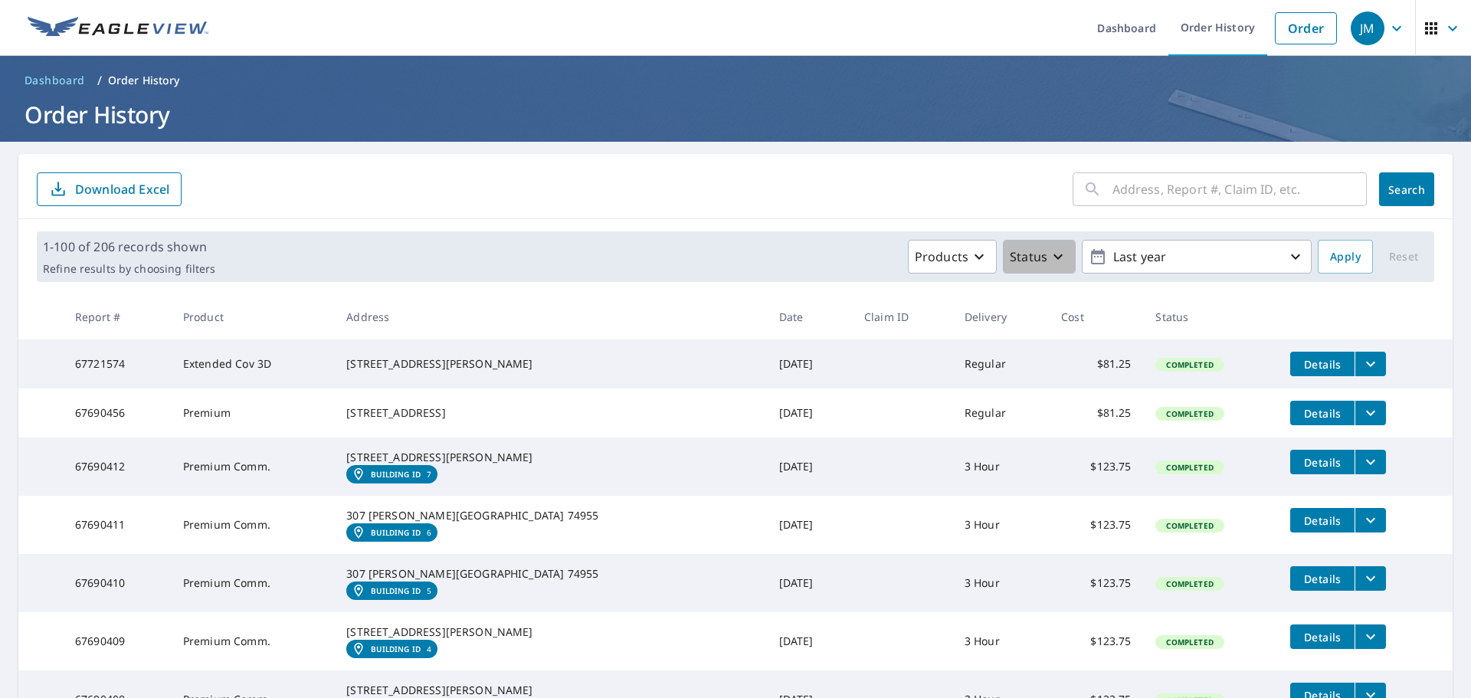
click at [1029, 255] on p "Status" at bounding box center [1029, 257] width 38 height 18
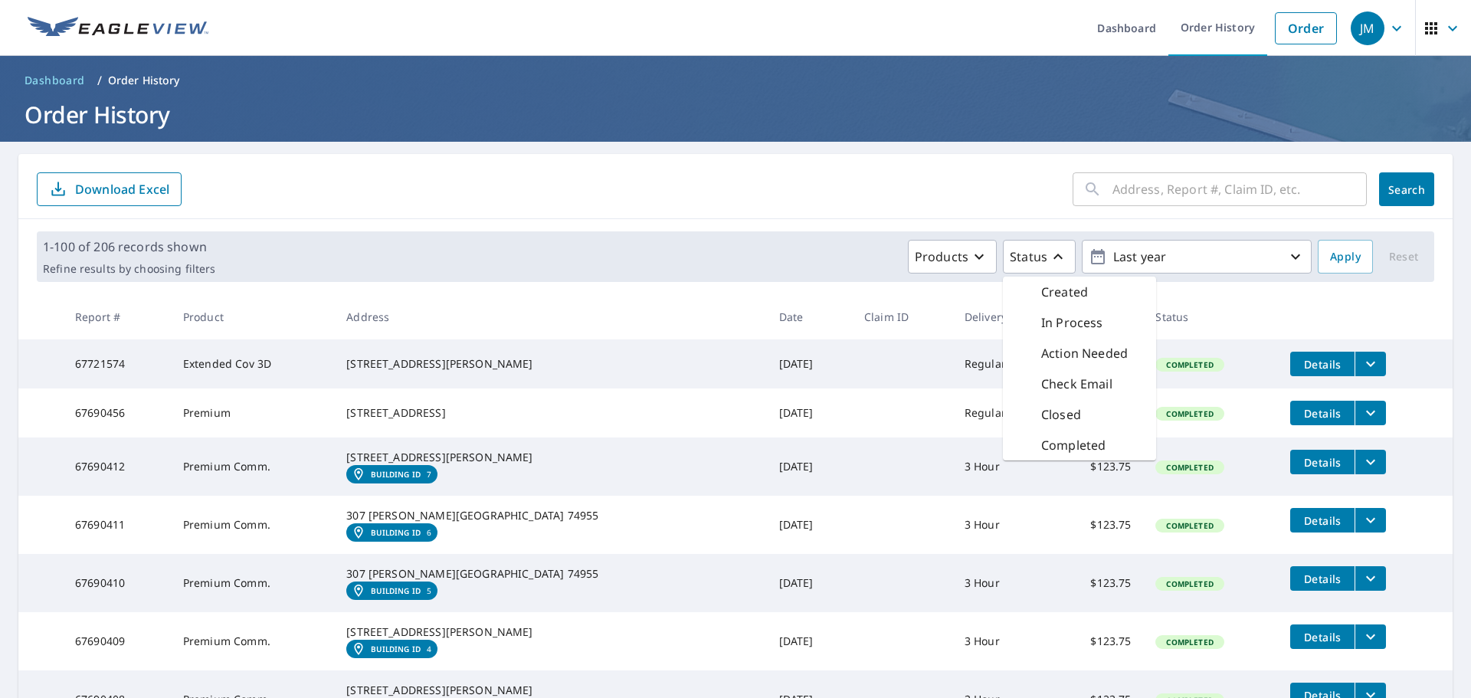
click at [434, 175] on form "​ Search Download Excel" at bounding box center [736, 189] width 1398 height 34
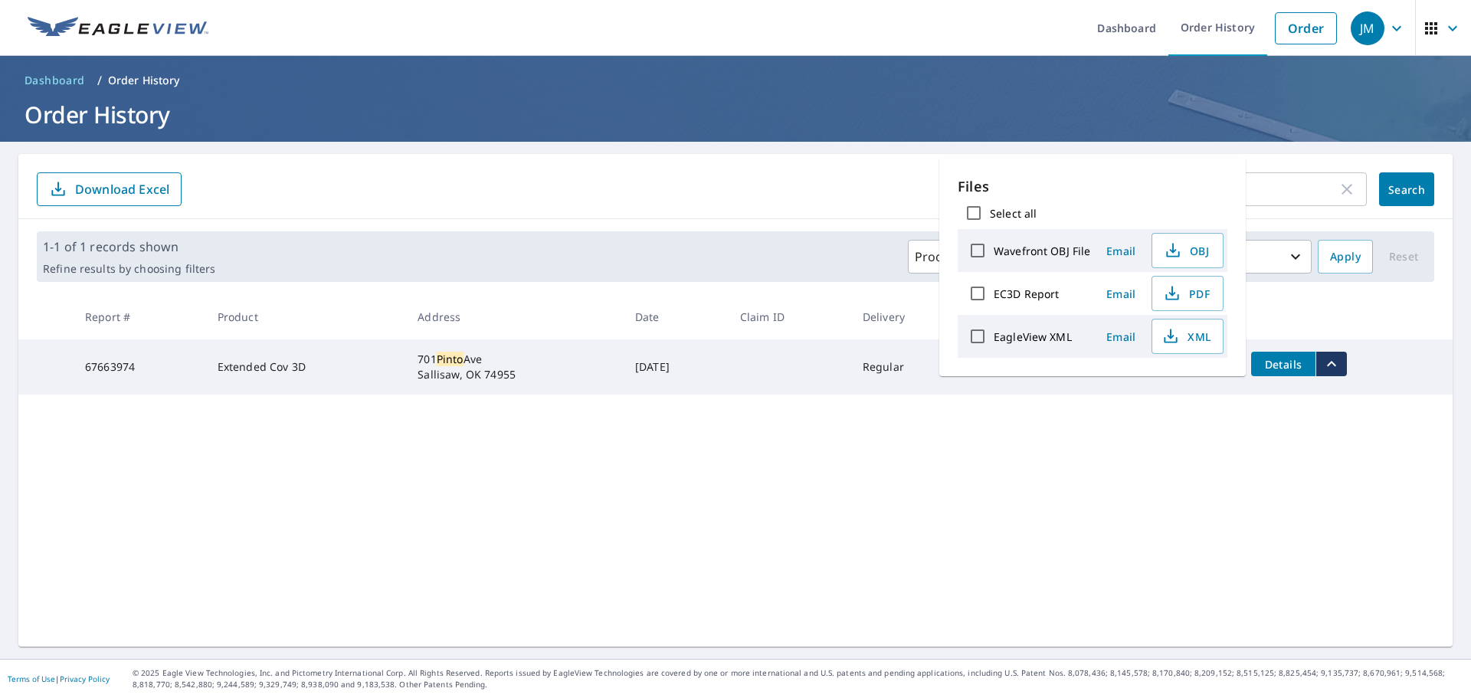
click at [1218, 20] on link "Order History" at bounding box center [1218, 28] width 99 height 56
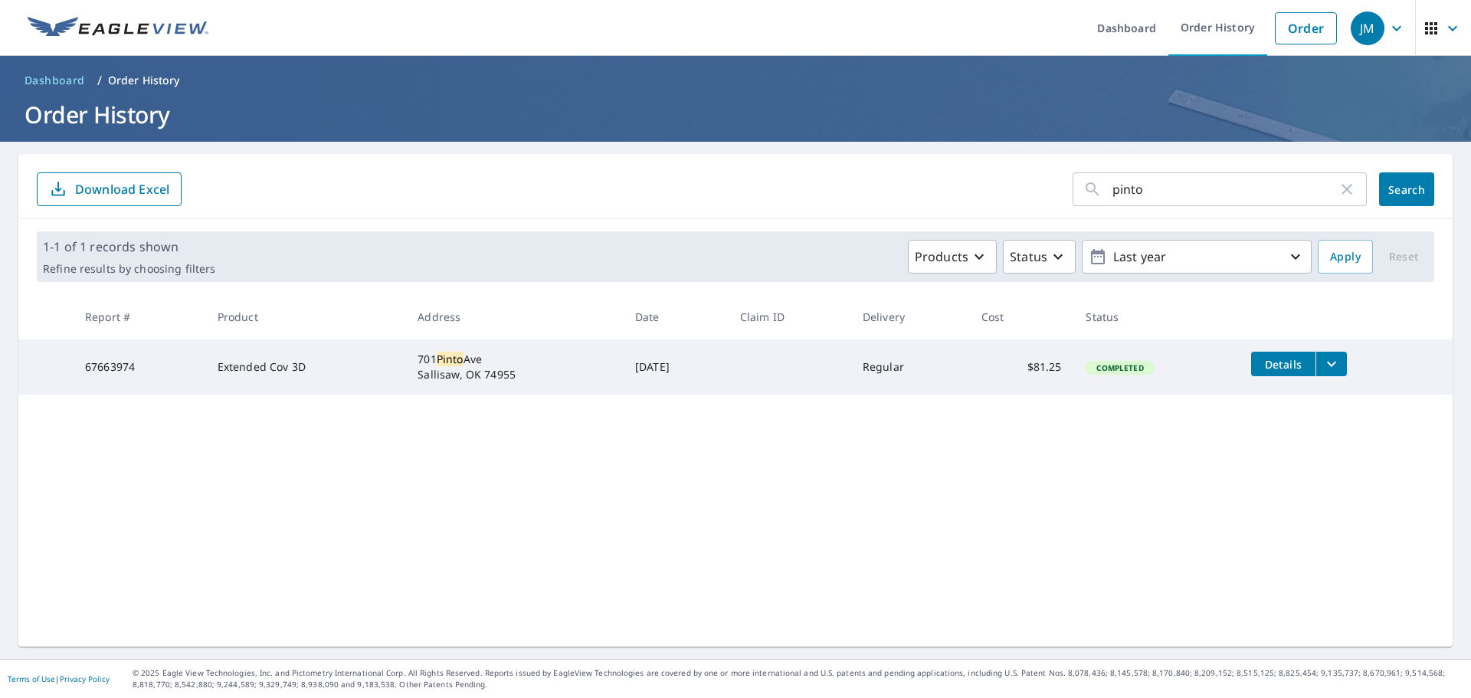
click at [1212, 33] on link "Order History" at bounding box center [1218, 28] width 99 height 56
click at [1342, 192] on icon "button" at bounding box center [1347, 189] width 11 height 11
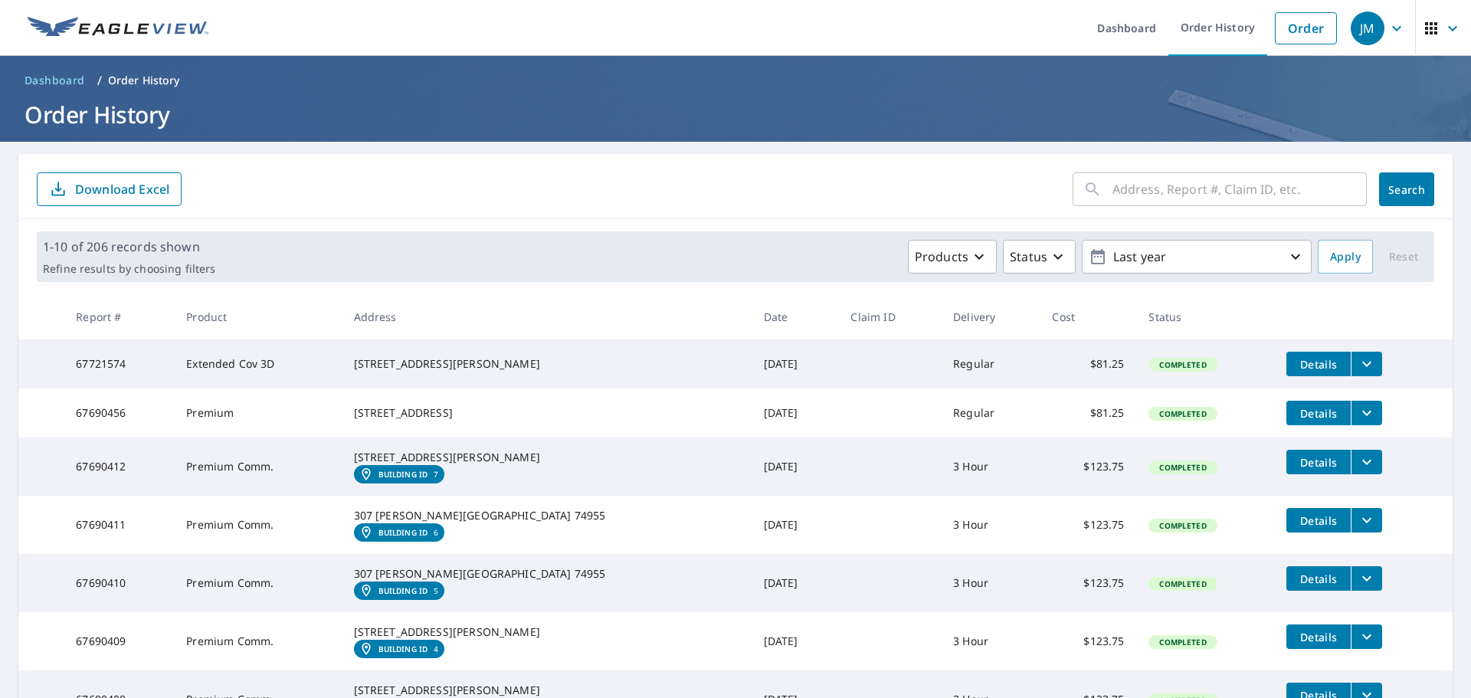
click at [1197, 196] on input "text" at bounding box center [1240, 189] width 254 height 43
type input "98 north [PERSON_NAME]"
click button "Search" at bounding box center [1406, 189] width 55 height 34
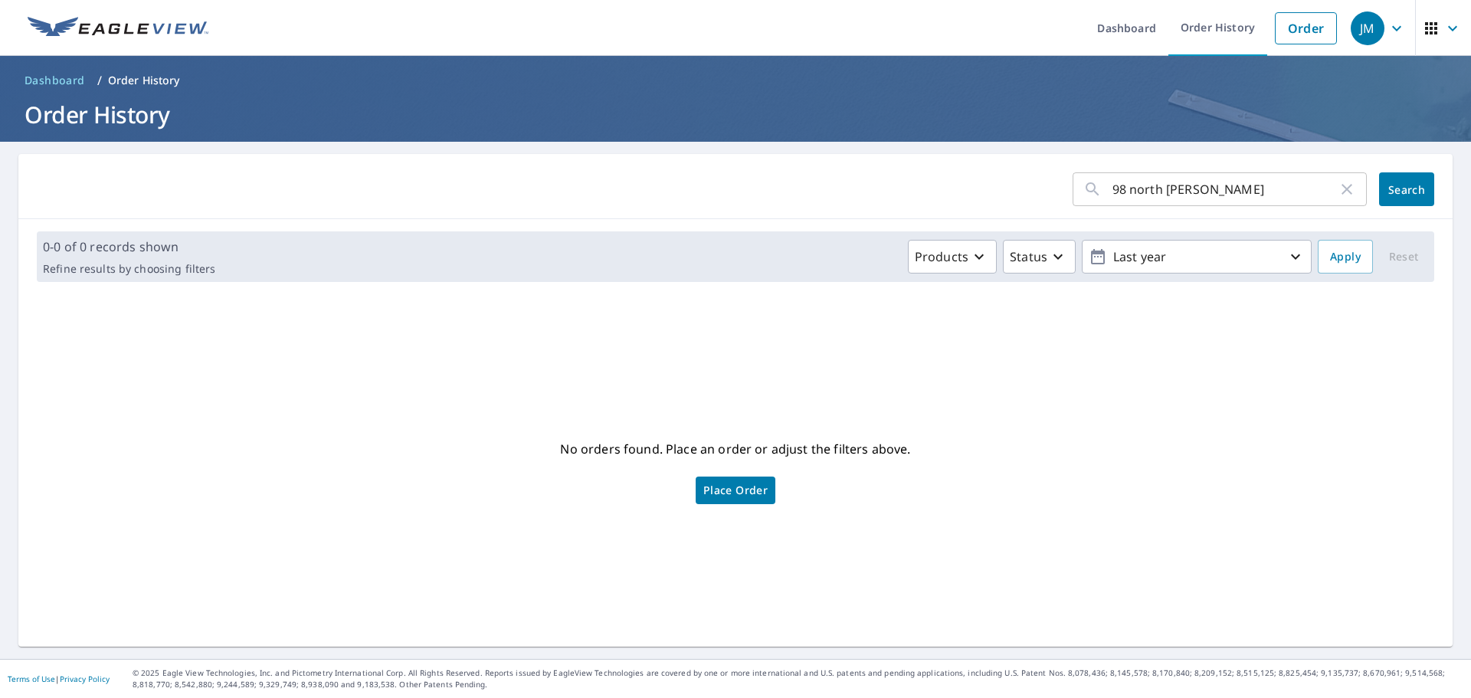
click at [1277, 38] on link "Order" at bounding box center [1306, 28] width 62 height 32
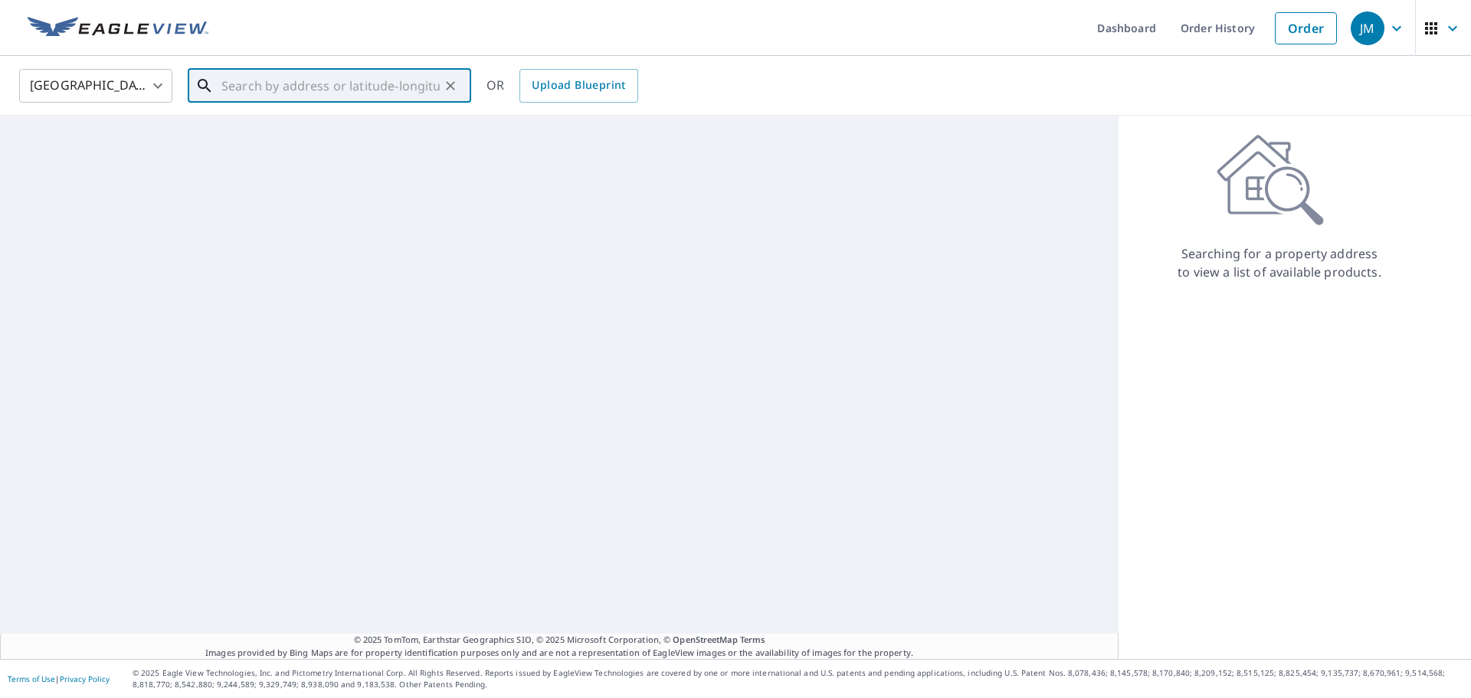
click at [317, 82] on input "text" at bounding box center [330, 85] width 218 height 43
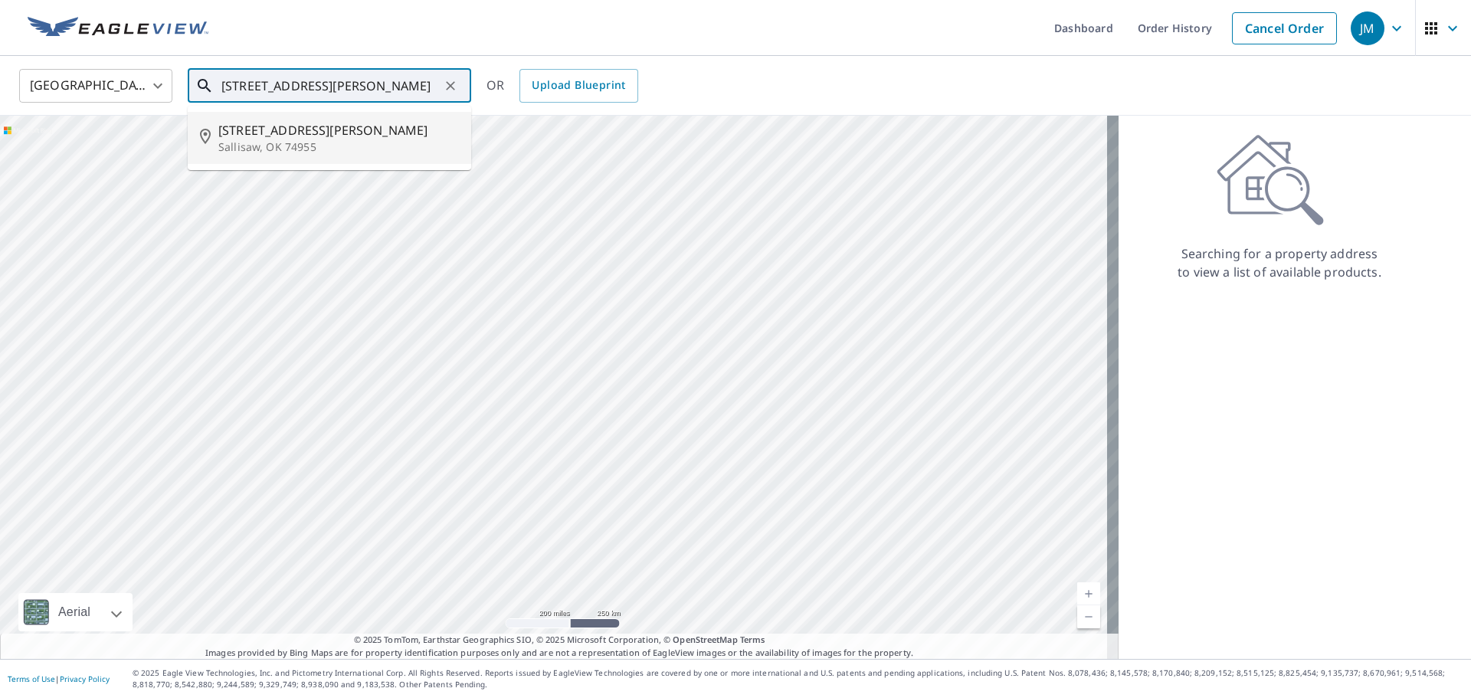
click at [392, 134] on span "[STREET_ADDRESS][PERSON_NAME]" at bounding box center [338, 130] width 241 height 18
type input "[STREET_ADDRESS][PERSON_NAME]"
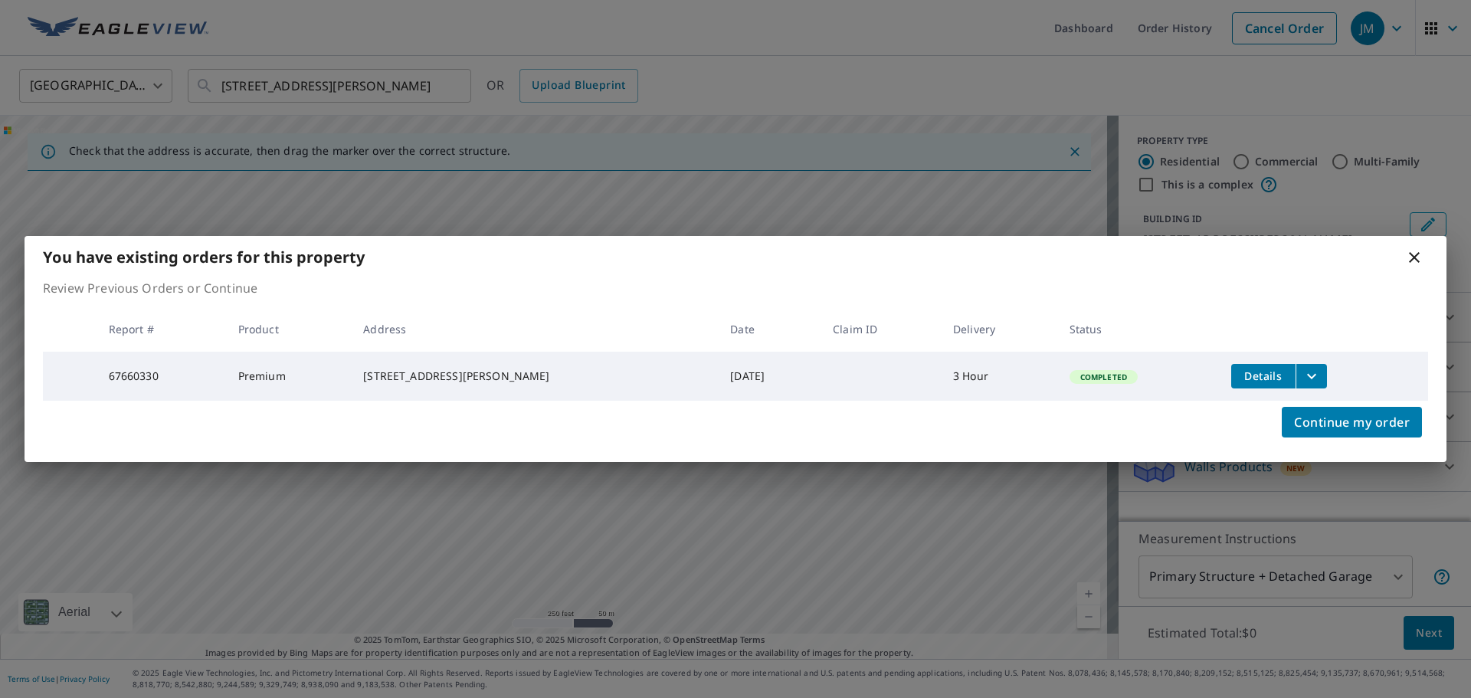
click at [1412, 257] on icon at bounding box center [1414, 257] width 11 height 11
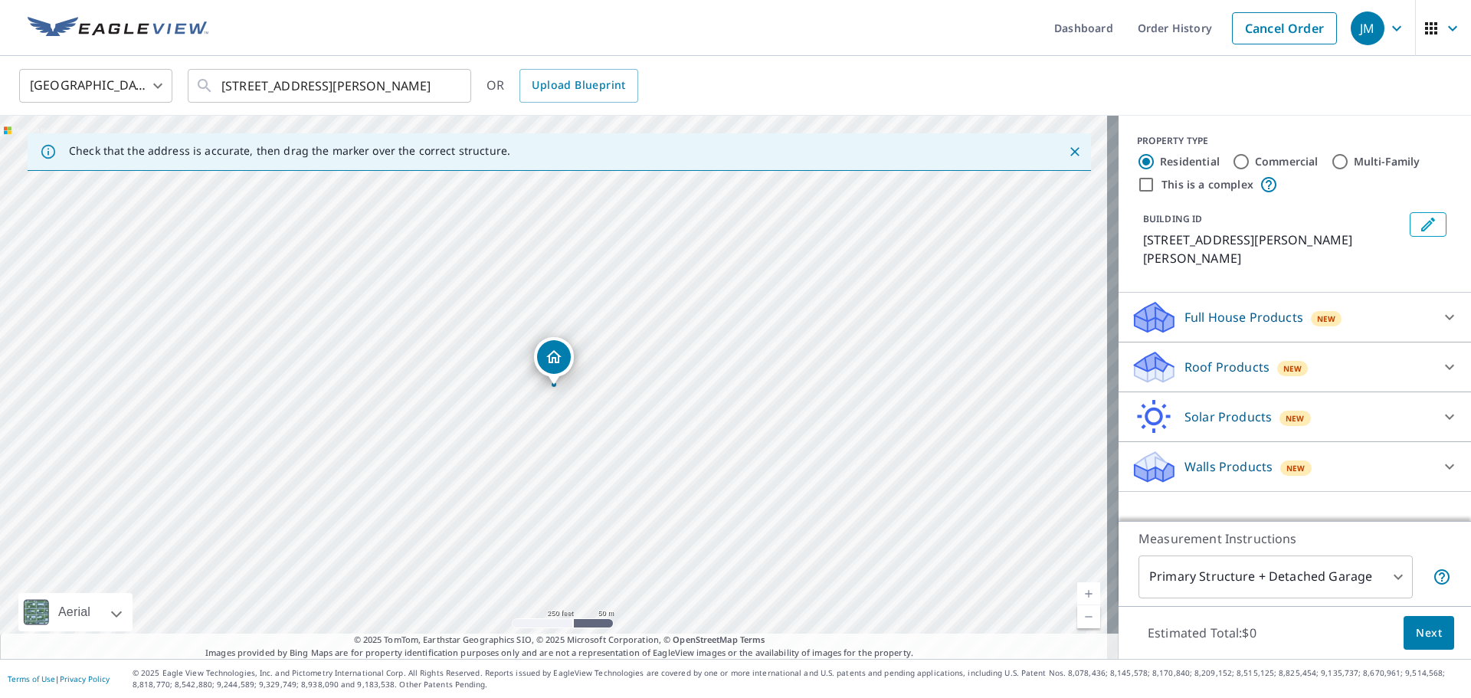
click at [1180, 21] on link "Order History" at bounding box center [1175, 28] width 99 height 56
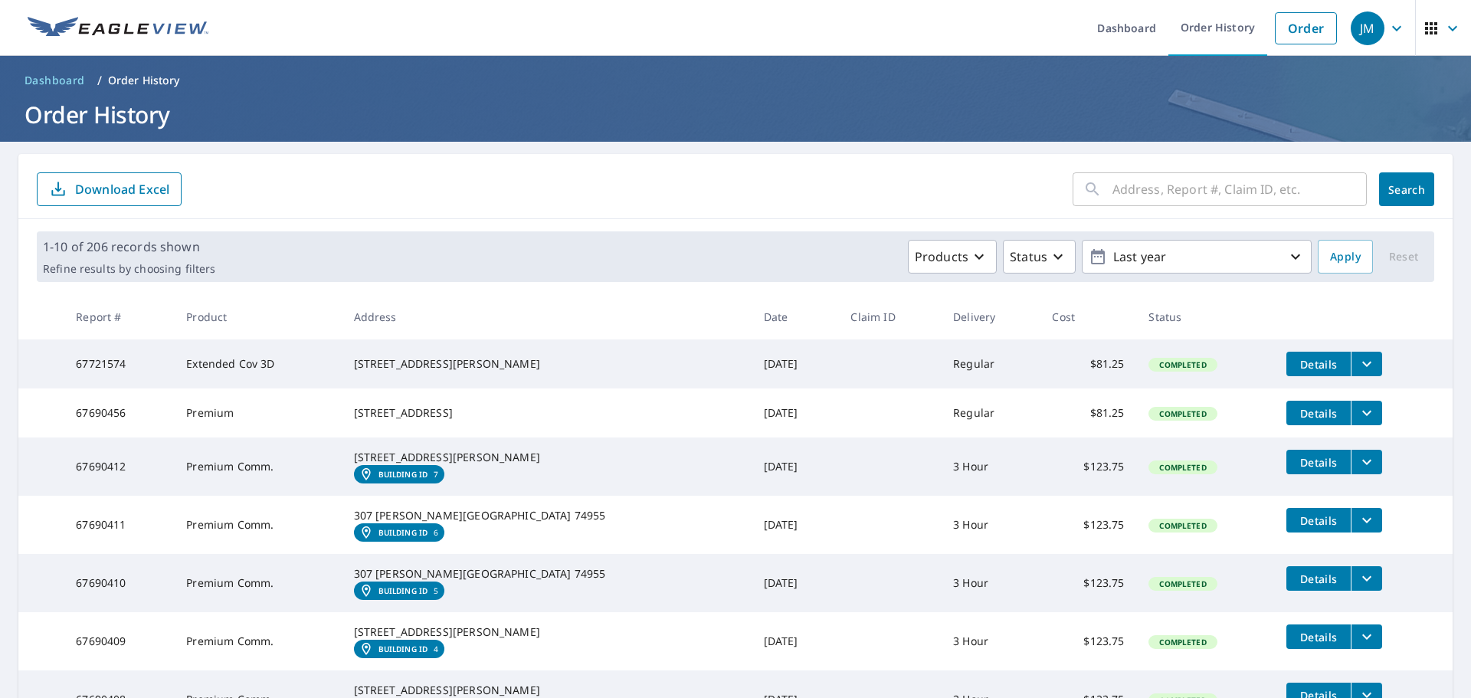
click at [1097, 195] on div "​" at bounding box center [1220, 189] width 294 height 34
type input "[PERSON_NAME]"
click button "Search" at bounding box center [1406, 189] width 55 height 34
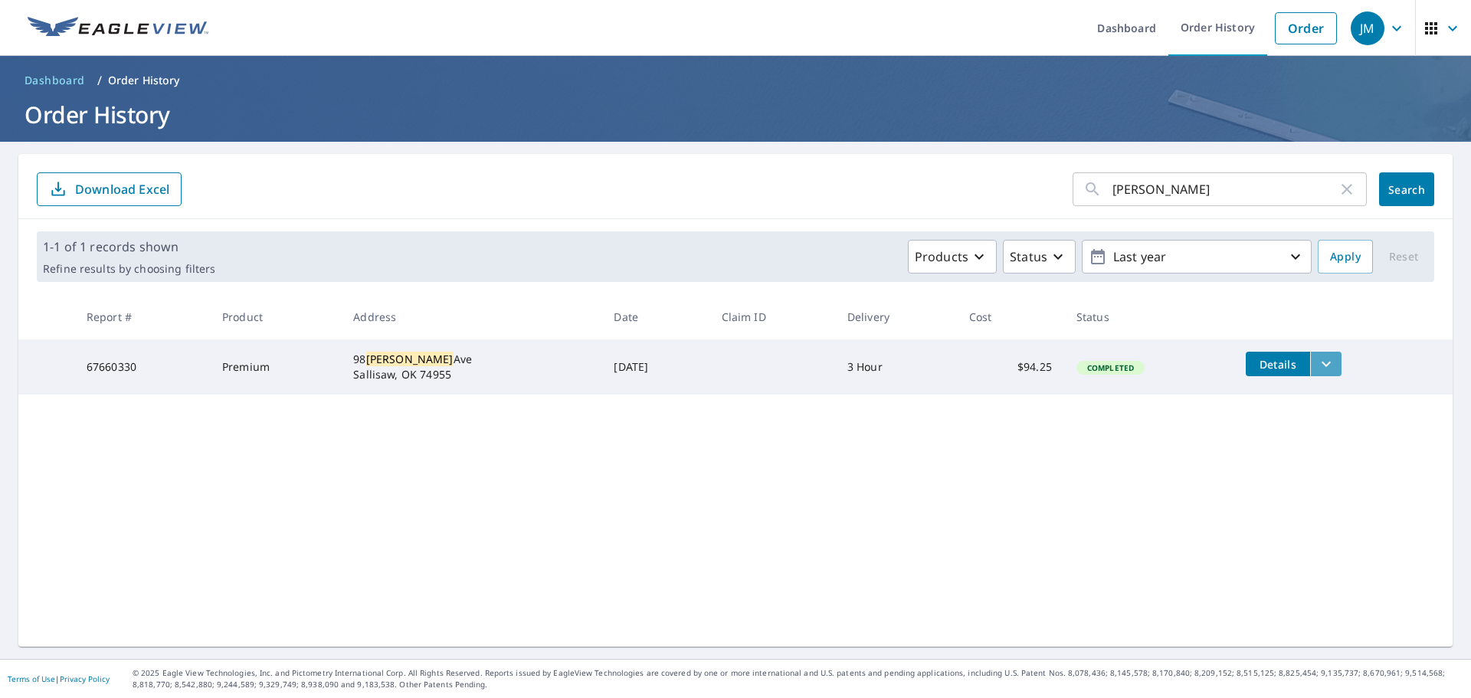
click at [1325, 361] on icon "filesDropdownBtn-67660330" at bounding box center [1326, 364] width 18 height 18
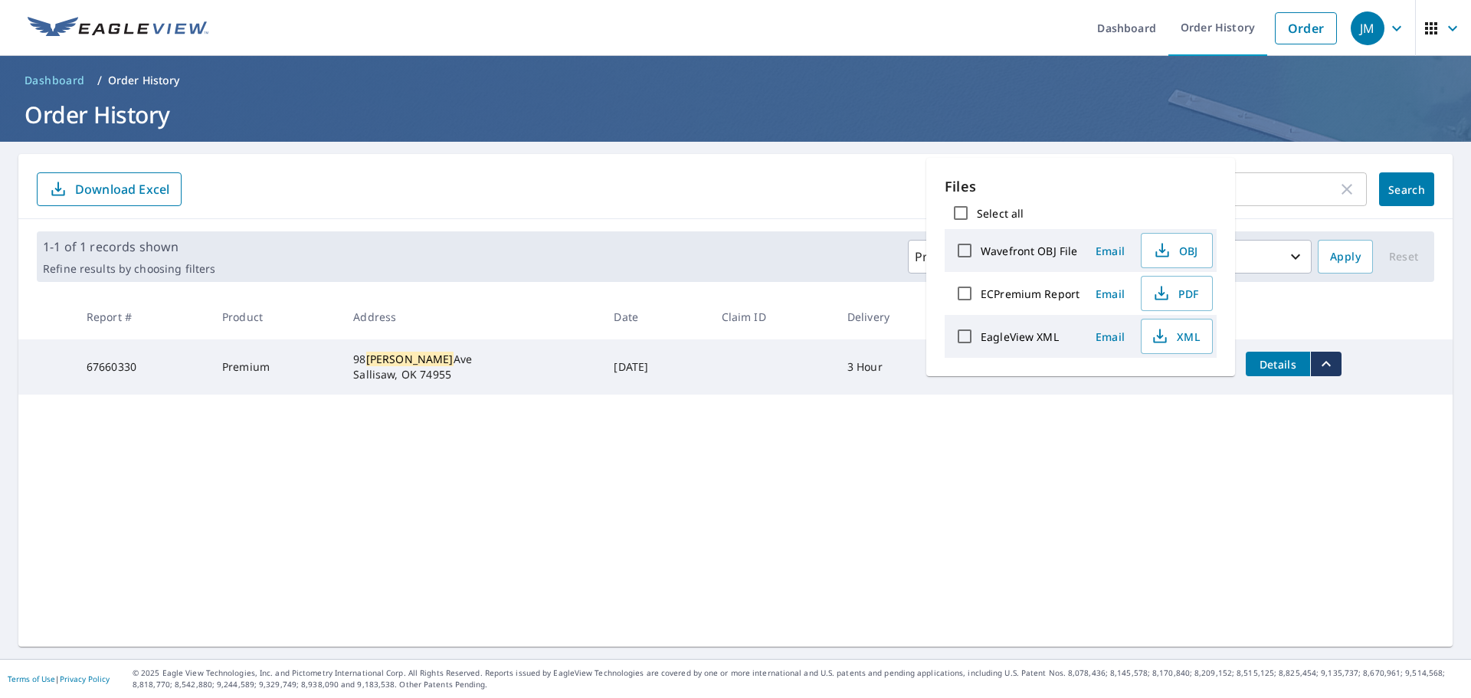
click at [1182, 294] on span "PDF" at bounding box center [1175, 293] width 49 height 18
click at [1311, 140] on header "Dashboard / Order History Order History" at bounding box center [735, 99] width 1471 height 86
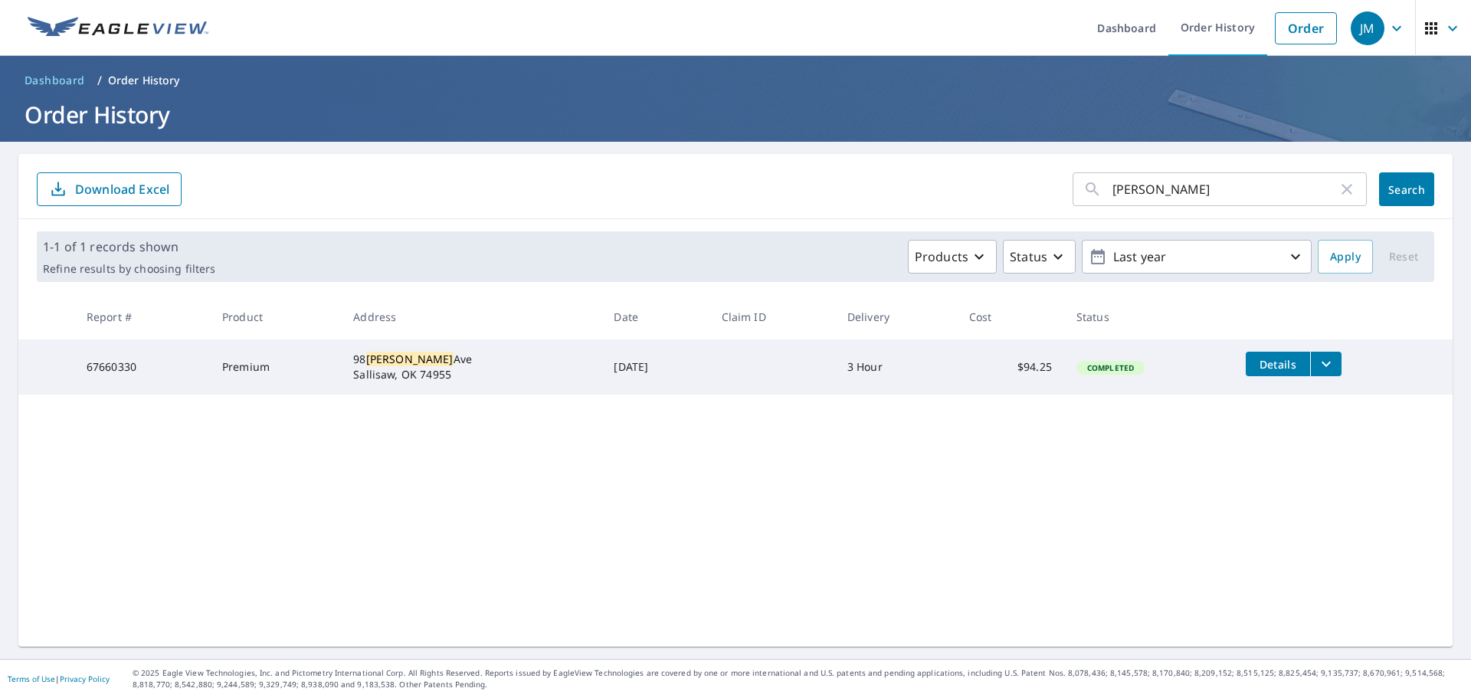
click at [1338, 194] on icon "button" at bounding box center [1347, 189] width 18 height 18
click at [1208, 194] on input "text" at bounding box center [1240, 189] width 254 height 43
type input "473210"
click button "Search" at bounding box center [1406, 189] width 55 height 34
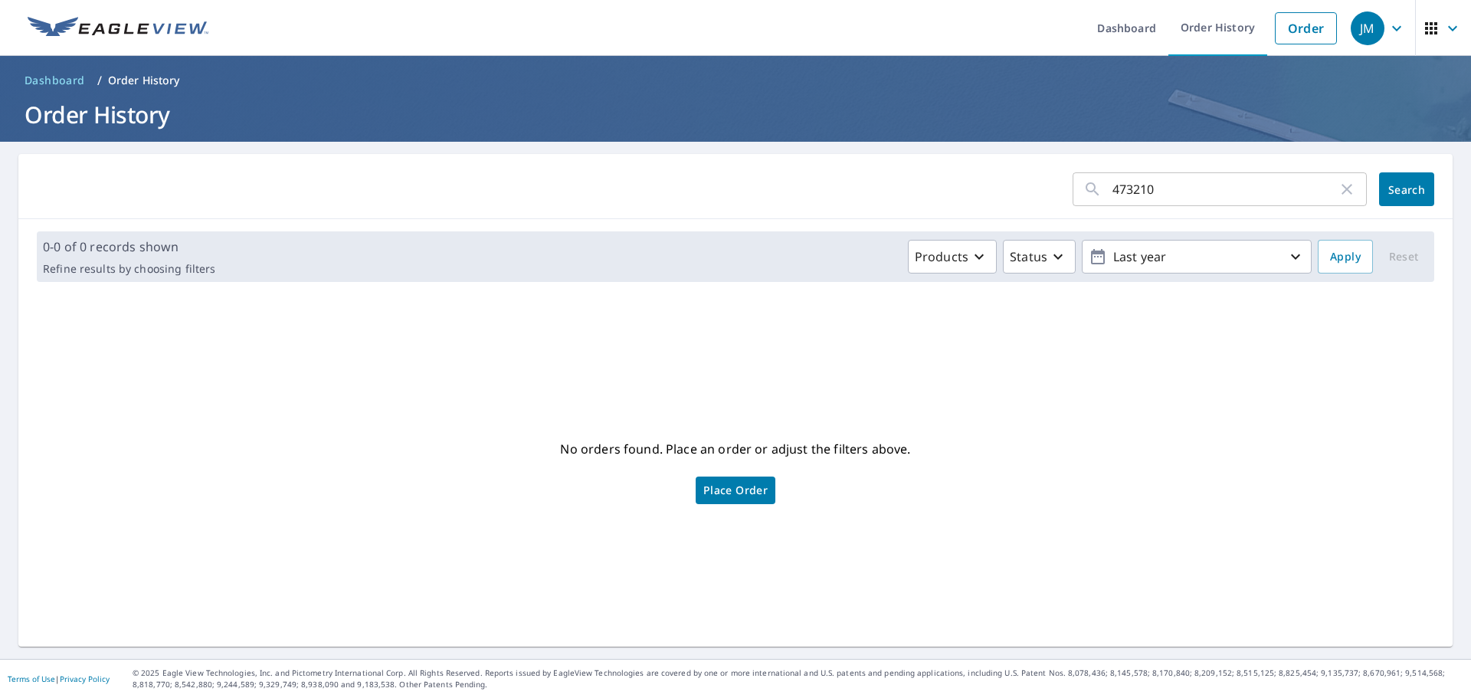
click at [1206, 272] on button "Last year" at bounding box center [1197, 257] width 230 height 34
click at [1192, 372] on div "Last 6 months" at bounding box center [1196, 371] width 193 height 31
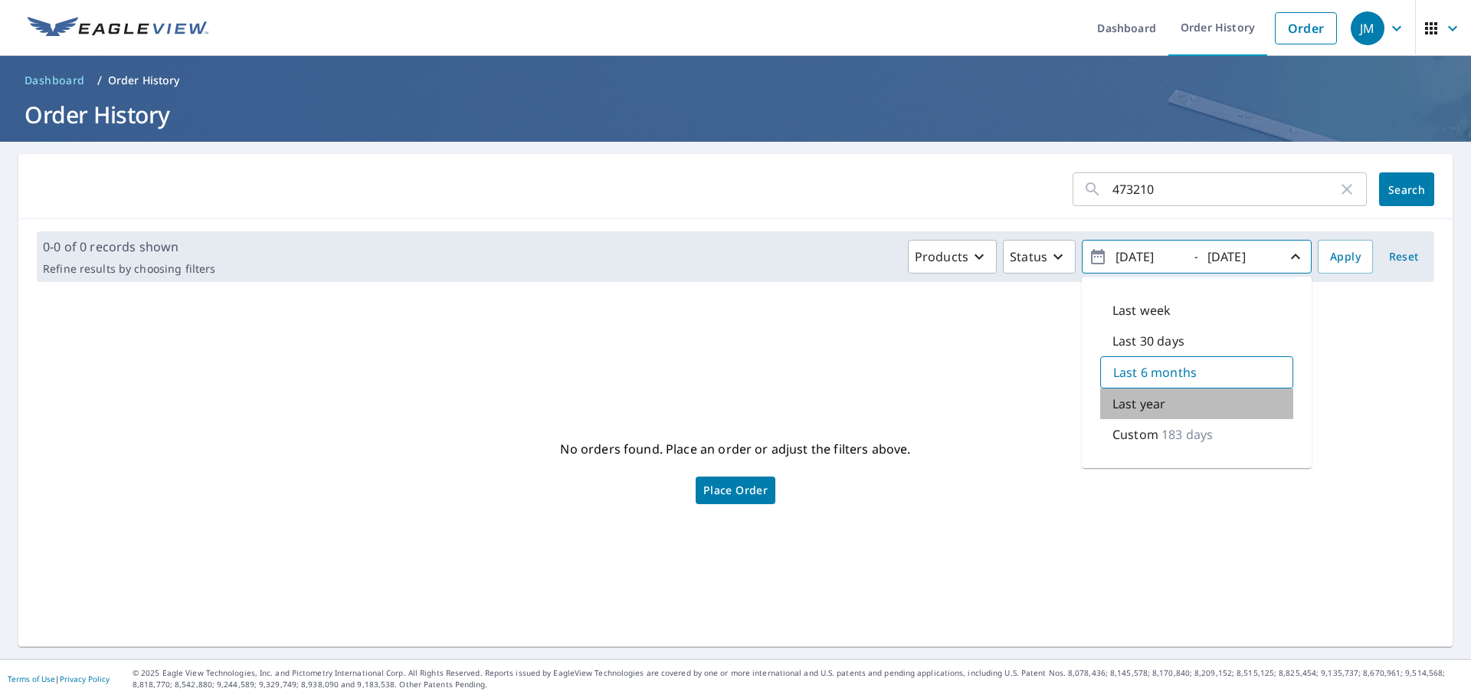
click at [1184, 405] on div "Last year" at bounding box center [1196, 404] width 193 height 31
type input "[DATE]"
click at [1334, 269] on button "Apply" at bounding box center [1345, 257] width 55 height 34
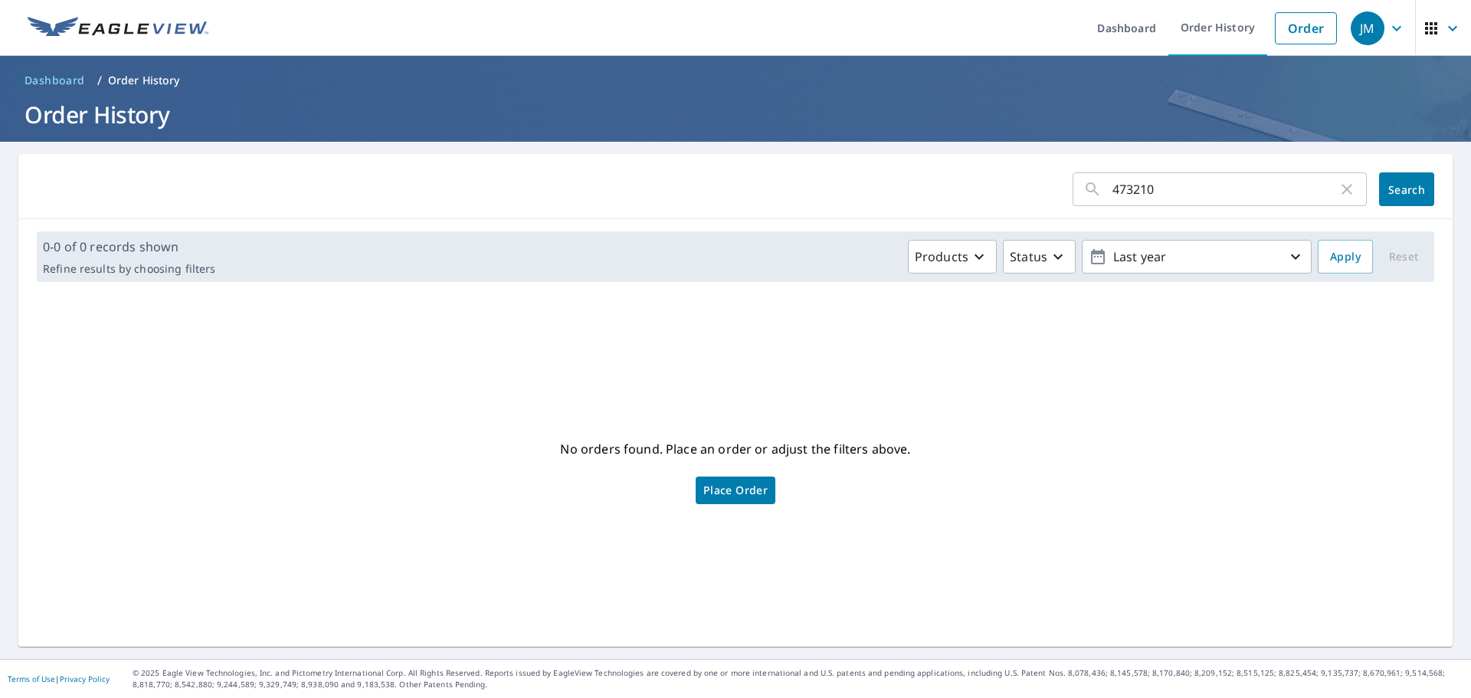
click at [1195, 254] on p "Last year" at bounding box center [1196, 257] width 179 height 27
click at [1186, 370] on div "Last 6 months" at bounding box center [1196, 371] width 193 height 31
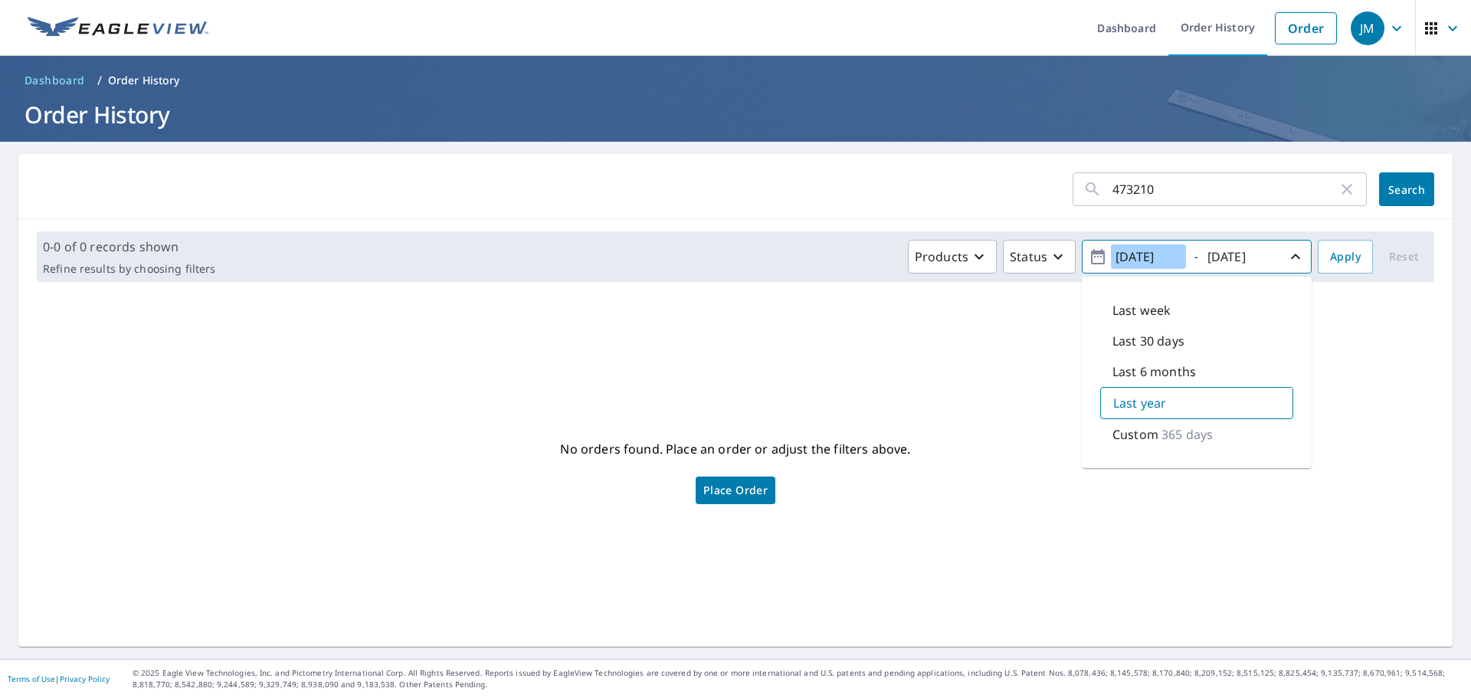
type input "[DATE]"
click at [1339, 261] on span "Apply" at bounding box center [1345, 257] width 31 height 19
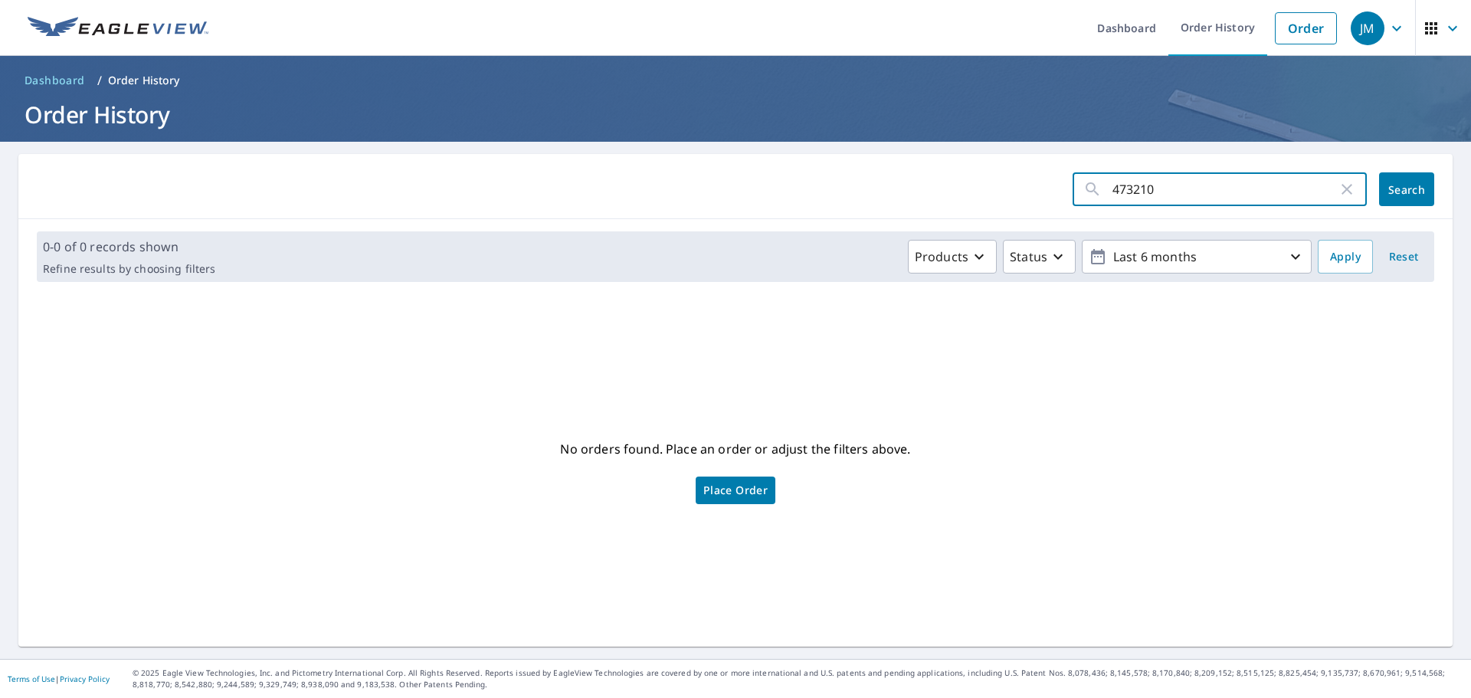
drag, startPoint x: 1202, startPoint y: 191, endPoint x: 843, endPoint y: 172, distance: 359.9
click at [835, 194] on form "473210 ​ Search" at bounding box center [736, 189] width 1398 height 34
type input "603"
click button "Search" at bounding box center [1406, 189] width 55 height 34
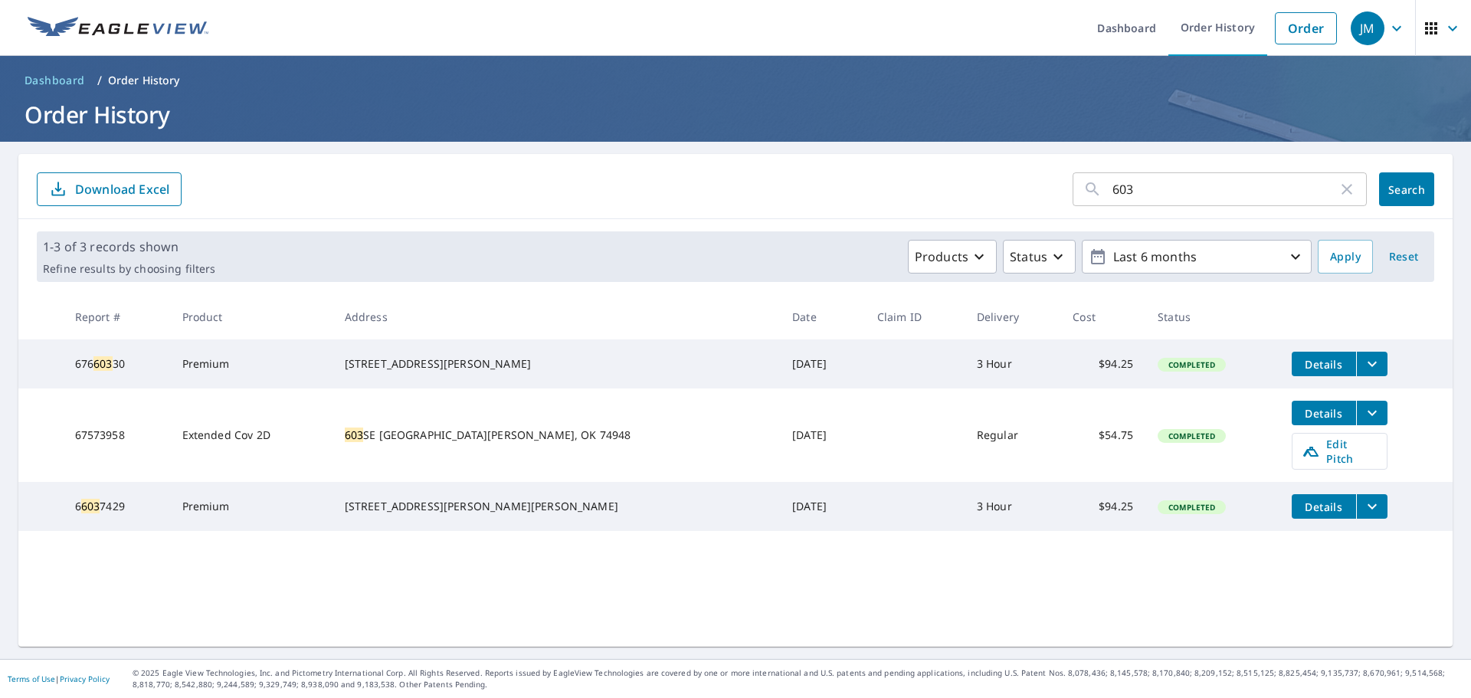
click at [1363, 418] on icon "filesDropdownBtn-67573958" at bounding box center [1372, 413] width 18 height 18
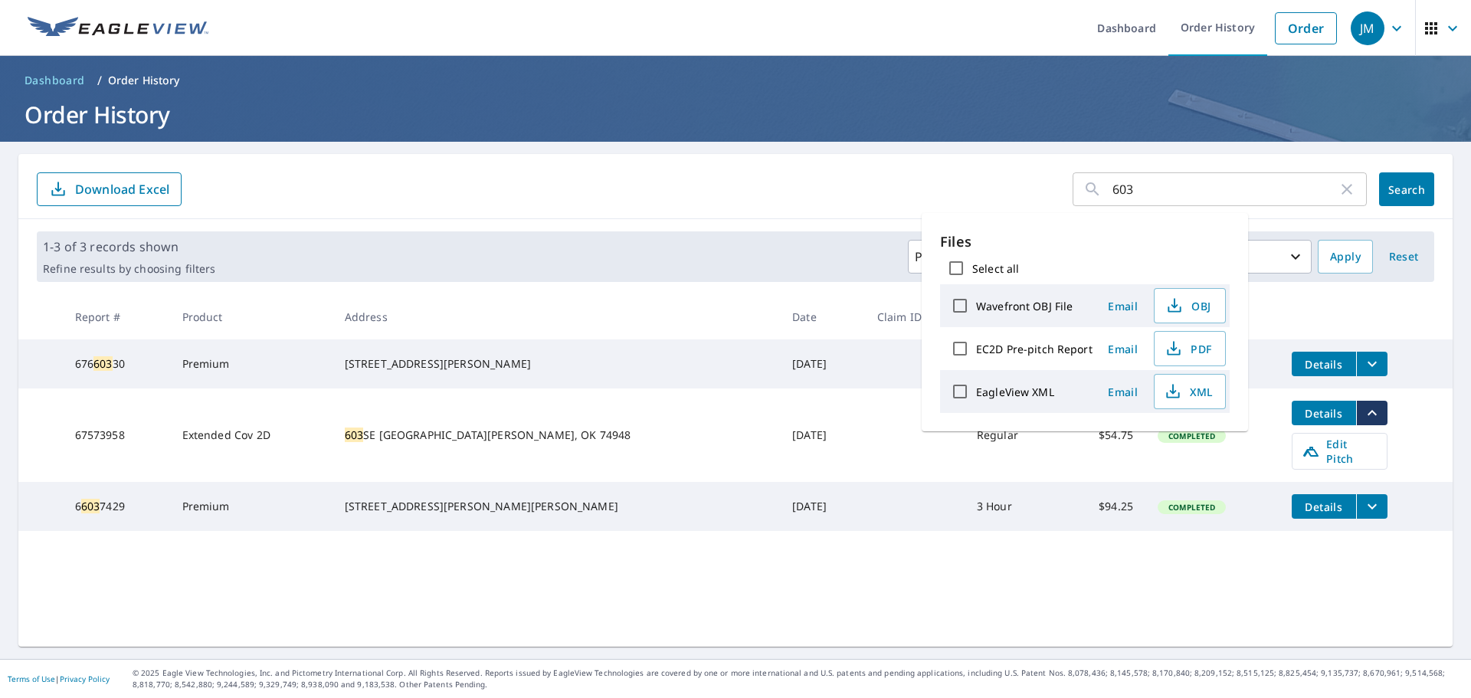
click at [1199, 348] on span "PDF" at bounding box center [1188, 348] width 49 height 18
click at [1228, 194] on input "603" at bounding box center [1225, 189] width 225 height 43
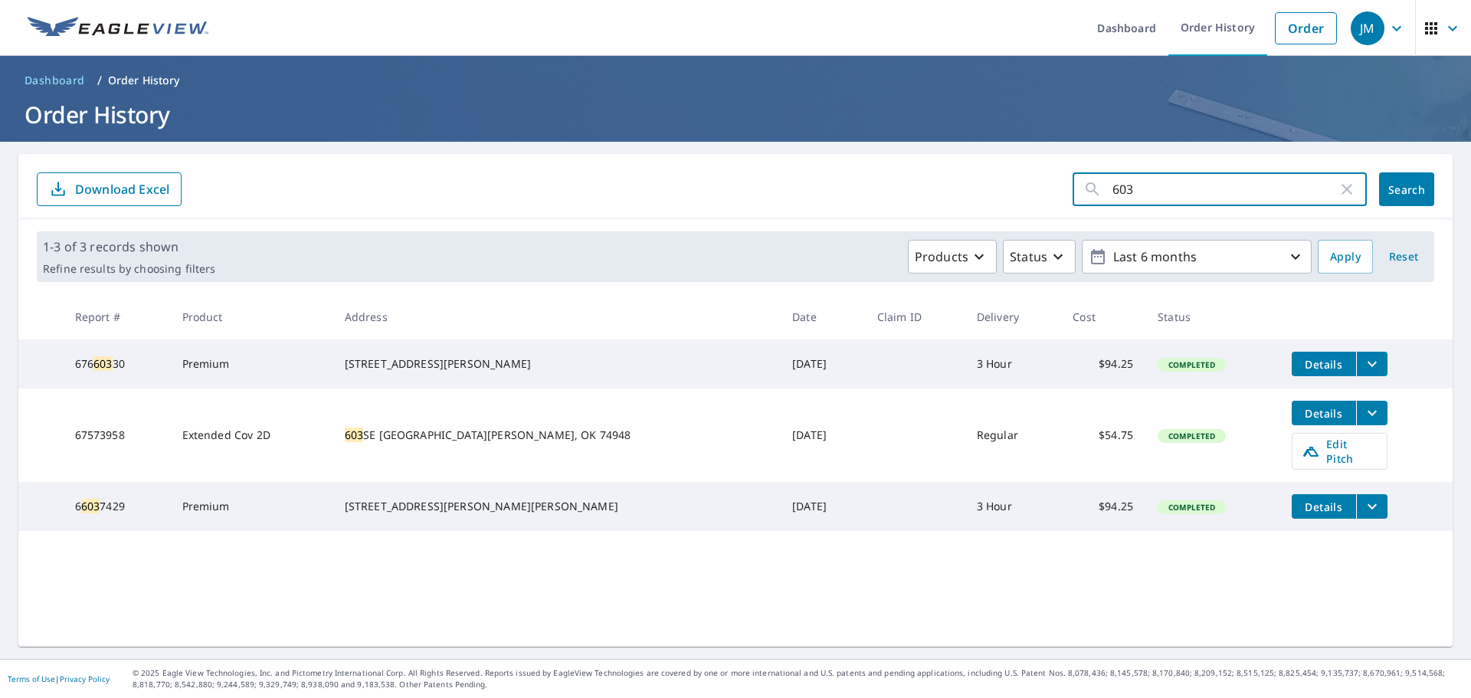
click at [1228, 193] on input "603" at bounding box center [1225, 189] width 225 height 43
type input "interstate"
click button "Search" at bounding box center [1406, 189] width 55 height 34
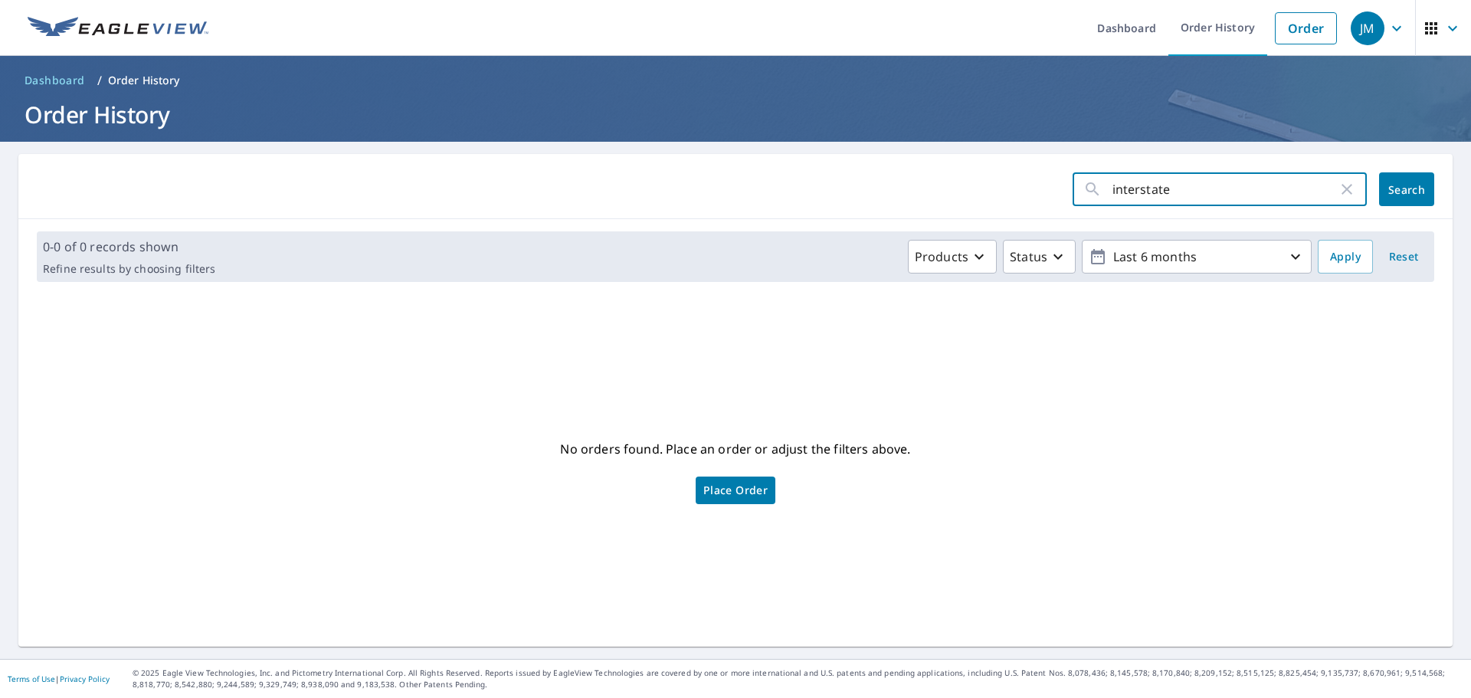
drag, startPoint x: 1169, startPoint y: 196, endPoint x: 946, endPoint y: 196, distance: 223.8
click at [943, 203] on form "interstate ​ Search" at bounding box center [736, 189] width 1398 height 34
click at [1222, 19] on link "Order History" at bounding box center [1218, 28] width 99 height 56
